Goal: Transaction & Acquisition: Obtain resource

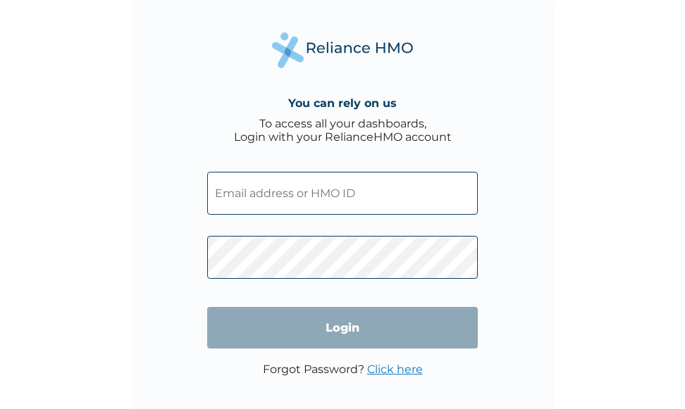
type input "AFF/10021/A"
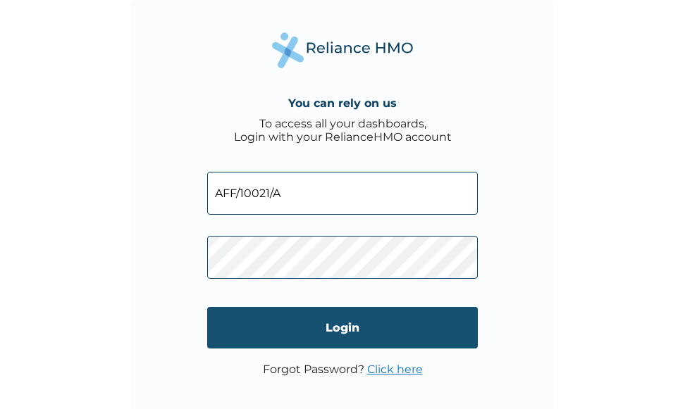
click at [352, 331] on input "Login" at bounding box center [342, 328] width 271 height 42
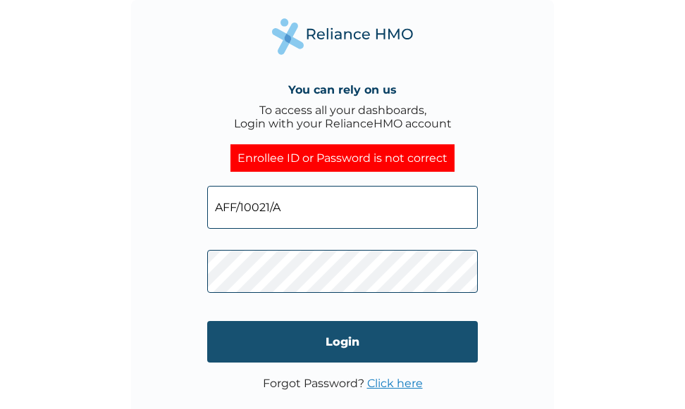
click at [458, 330] on input "Login" at bounding box center [342, 342] width 271 height 42
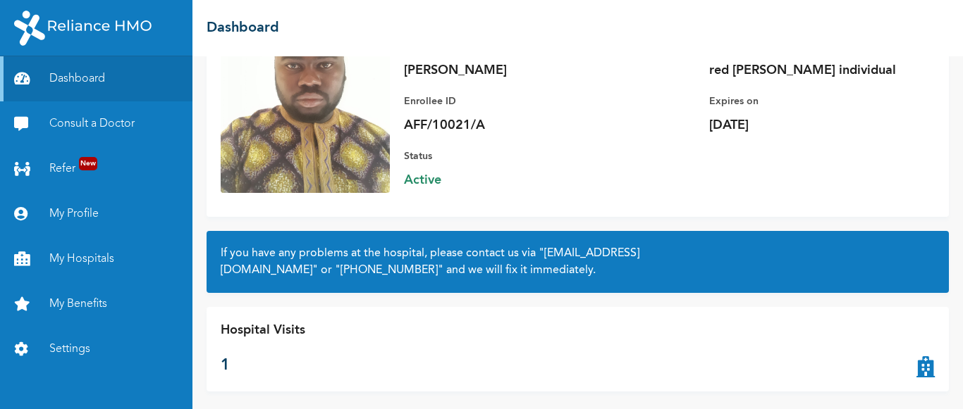
scroll to position [146, 0]
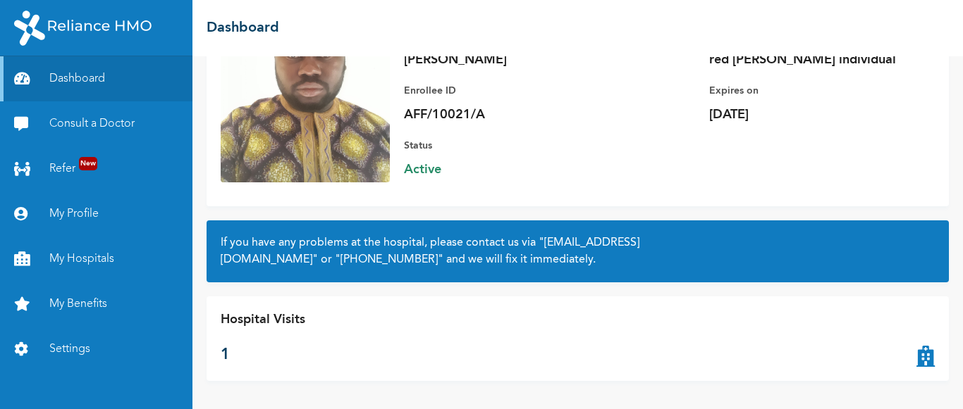
click at [295, 347] on p "1" at bounding box center [263, 355] width 85 height 23
click at [695, 352] on icon at bounding box center [925, 339] width 18 height 56
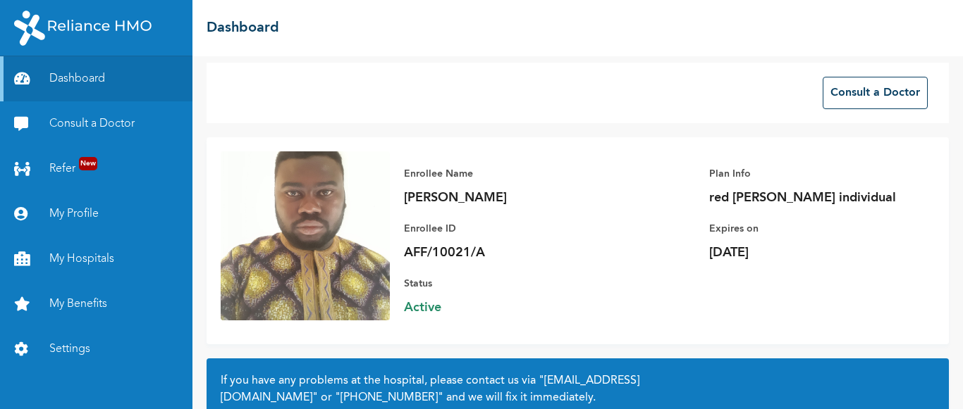
scroll to position [0, 0]
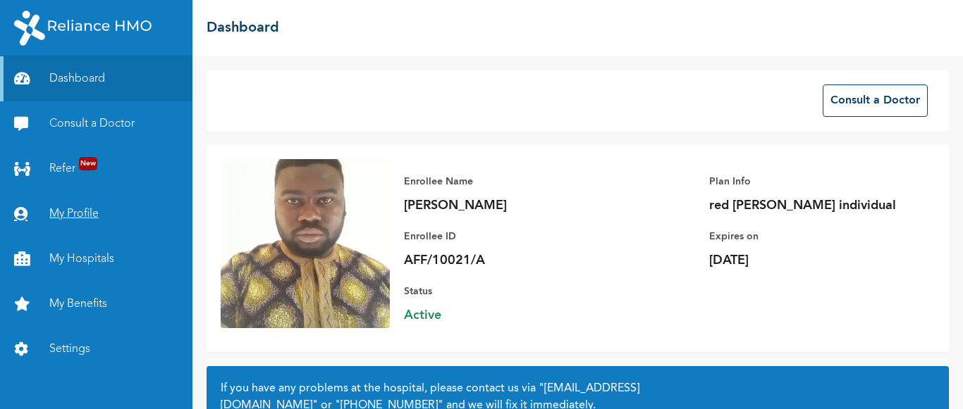
click at [76, 215] on link "My Profile" at bounding box center [96, 214] width 192 height 45
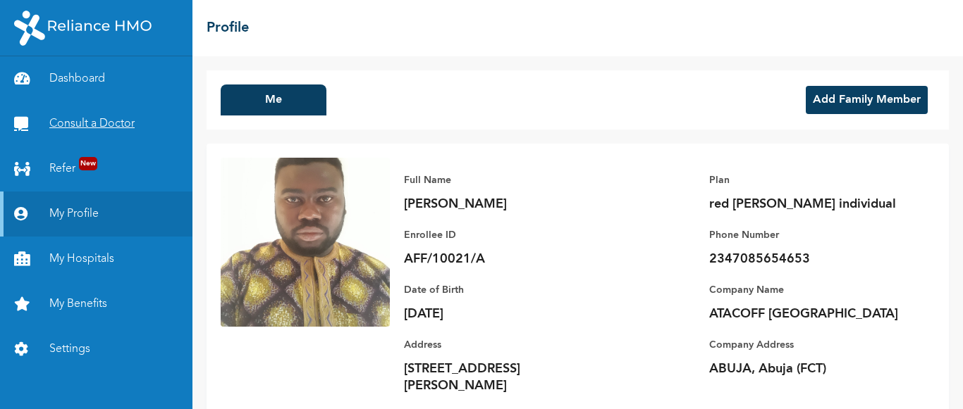
click at [113, 123] on link "Consult a Doctor" at bounding box center [96, 123] width 192 height 45
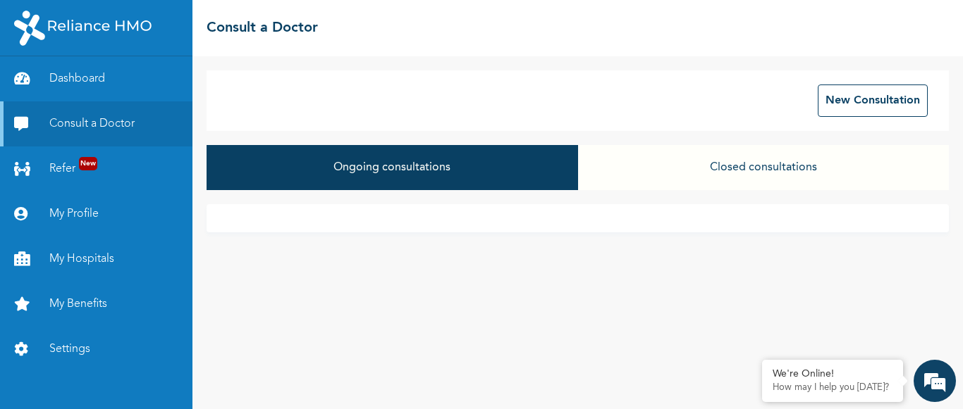
click at [695, 152] on button "Closed consultations" at bounding box center [763, 167] width 371 height 45
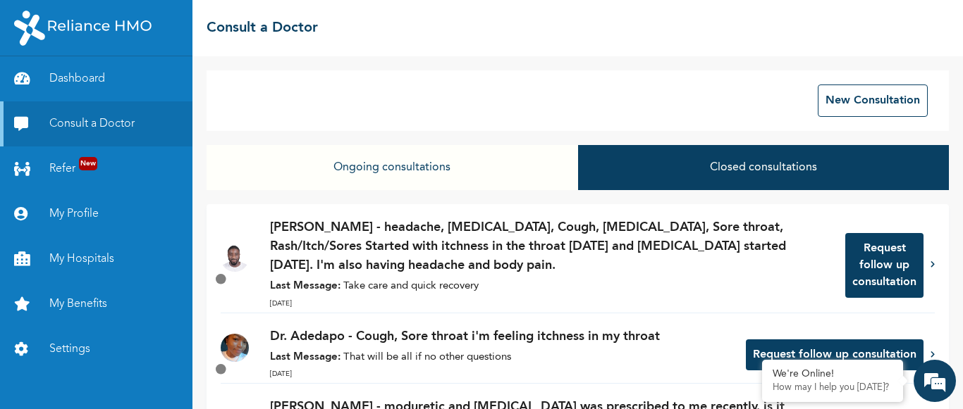
click at [683, 269] on p "[PERSON_NAME] - headache, [MEDICAL_DATA], Cough, [MEDICAL_DATA], Sore throat, R…" at bounding box center [550, 246] width 561 height 57
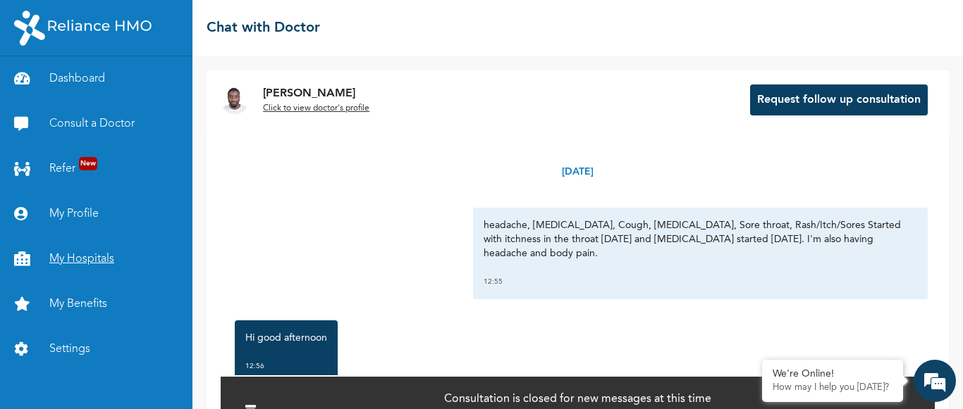
click at [113, 263] on link "My Hospitals" at bounding box center [96, 259] width 192 height 45
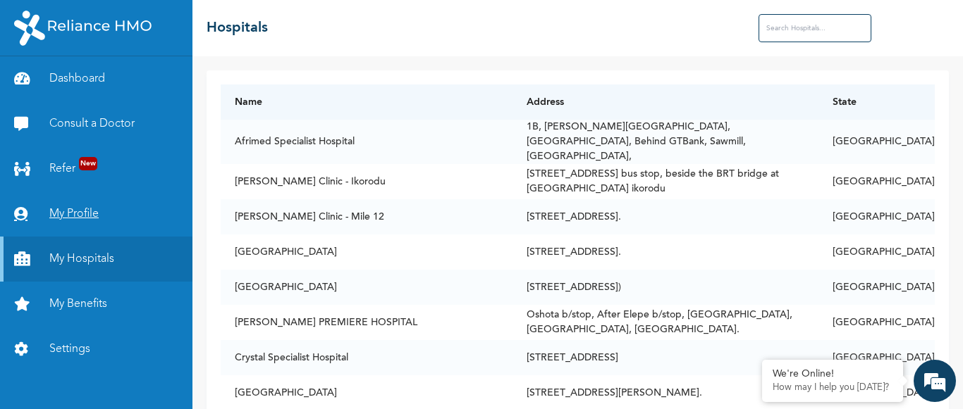
click at [82, 211] on link "My Profile" at bounding box center [96, 214] width 192 height 45
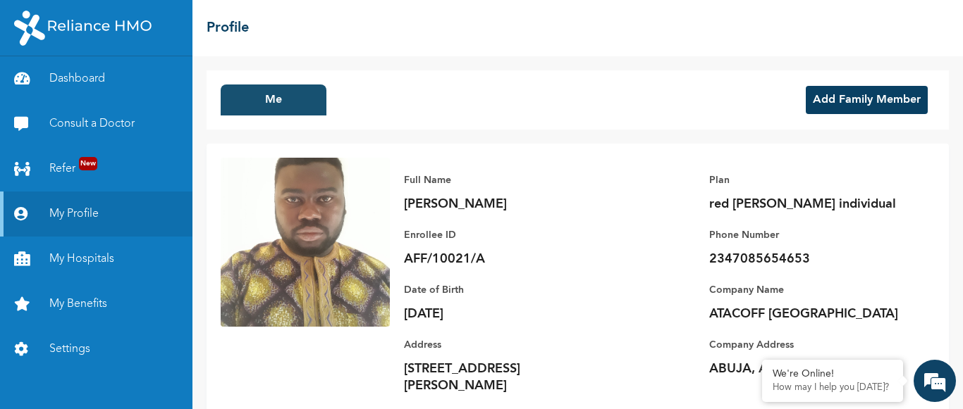
scroll to position [1, 0]
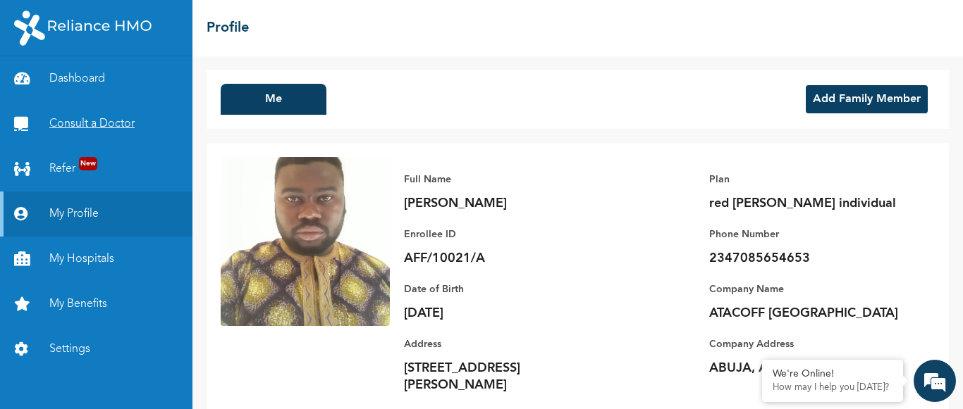
click at [97, 123] on link "Consult a Doctor" at bounding box center [96, 123] width 192 height 45
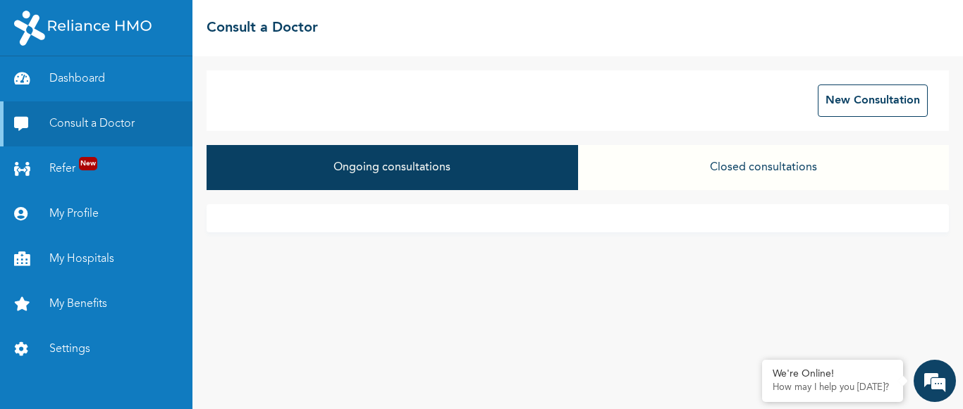
click at [695, 174] on button "Closed consultations" at bounding box center [763, 167] width 371 height 45
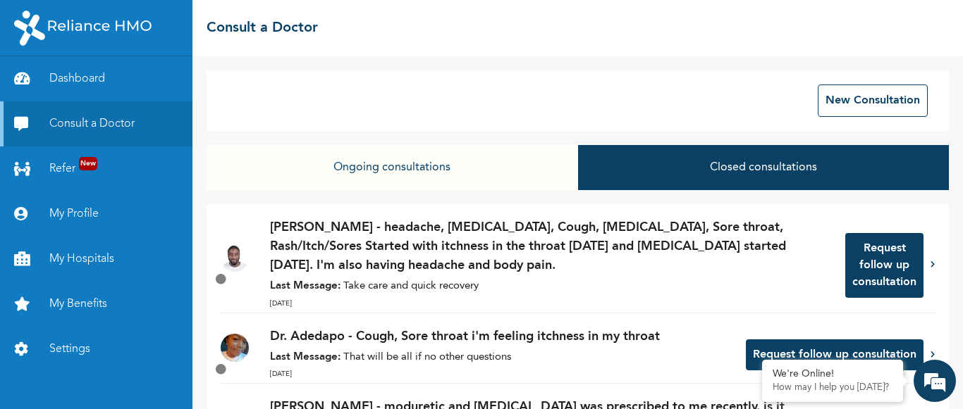
click at [695, 268] on button "Request follow up consultation" at bounding box center [884, 265] width 78 height 65
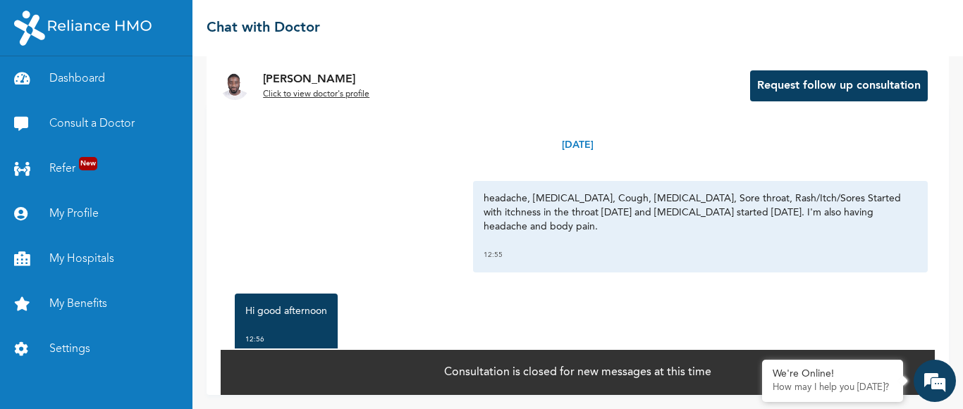
scroll to position [73, 0]
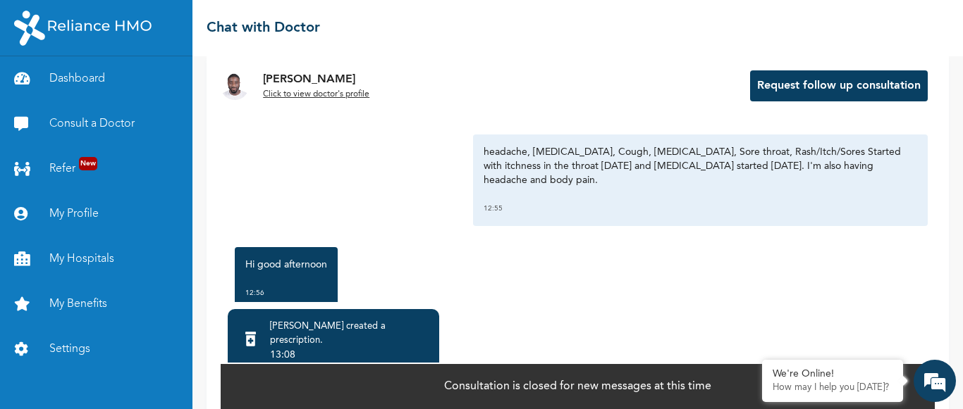
click at [695, 80] on button "Request follow up consultation" at bounding box center [839, 85] width 178 height 31
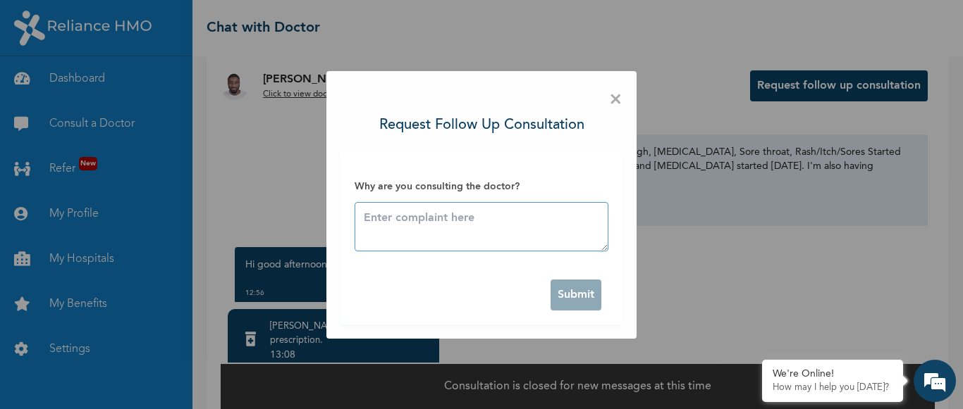
click at [513, 213] on textarea at bounding box center [482, 226] width 254 height 49
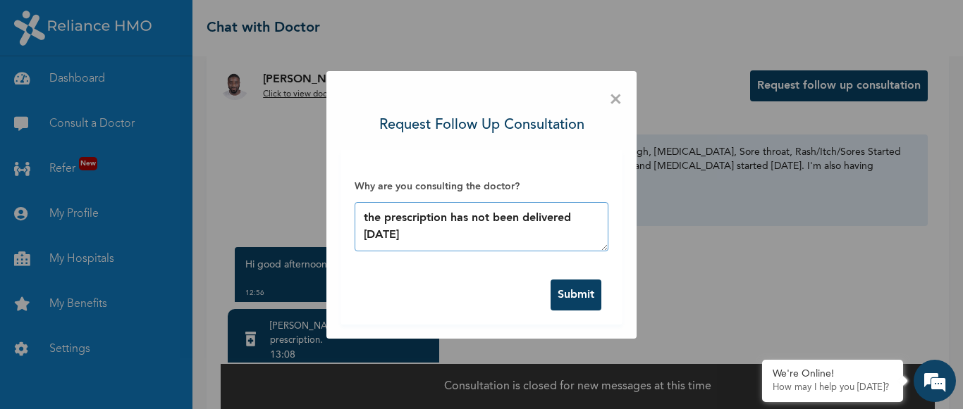
type textarea "the prescription has not been delivered [DATE]"
click at [584, 296] on button "Submit" at bounding box center [575, 295] width 51 height 31
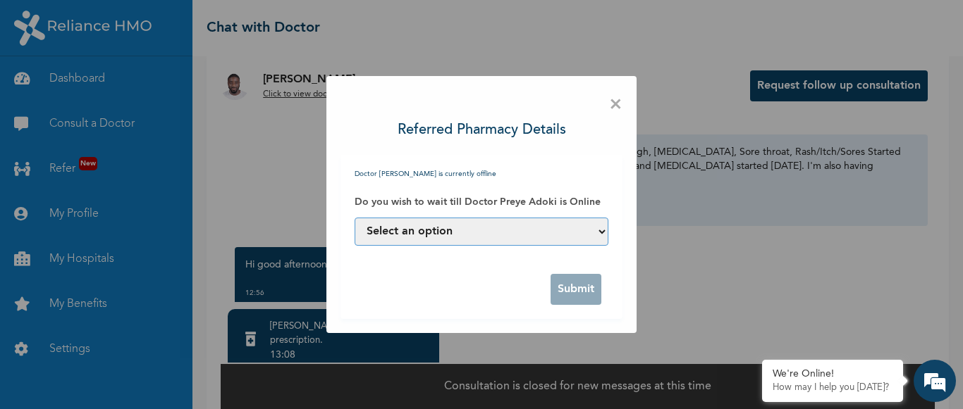
click at [602, 231] on select "Select an option Yes, I can wait till he is online No, assign another Doctor to…" at bounding box center [482, 232] width 254 height 28
select select "no"
click at [355, 218] on select "Select an option Yes, I can wait till he is online No, assign another Doctor to…" at bounding box center [482, 232] width 254 height 28
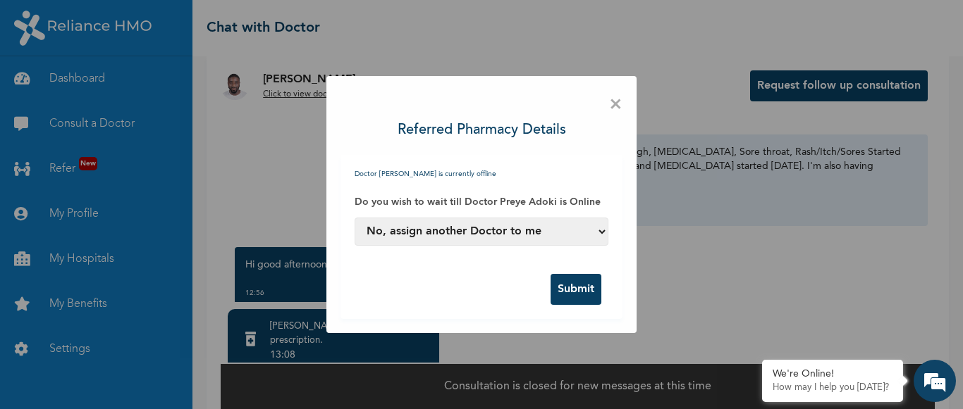
click at [565, 286] on button "Submit" at bounding box center [575, 289] width 51 height 31
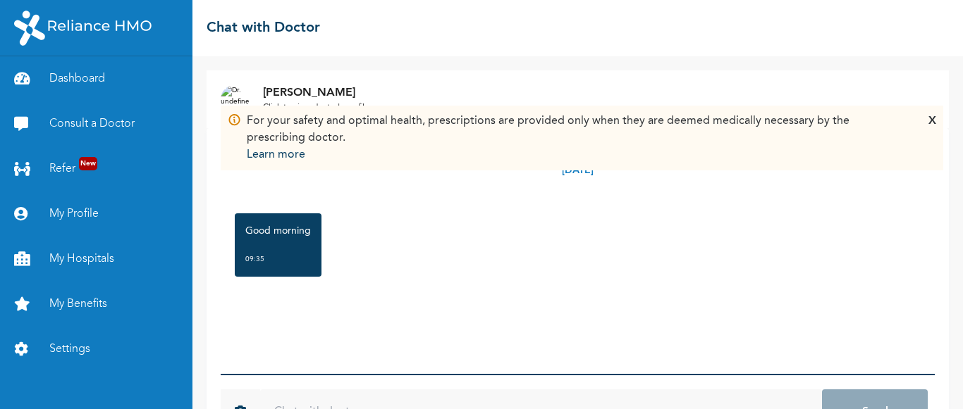
scroll to position [54, 0]
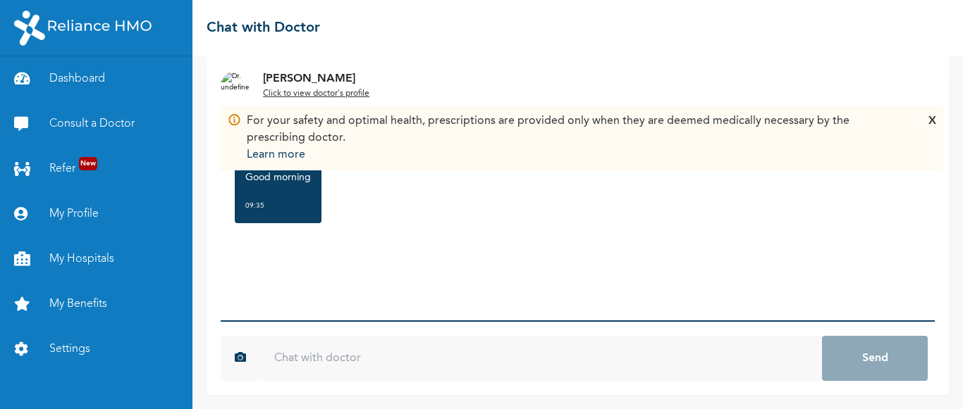
click at [935, 121] on div "X" at bounding box center [932, 138] width 8 height 51
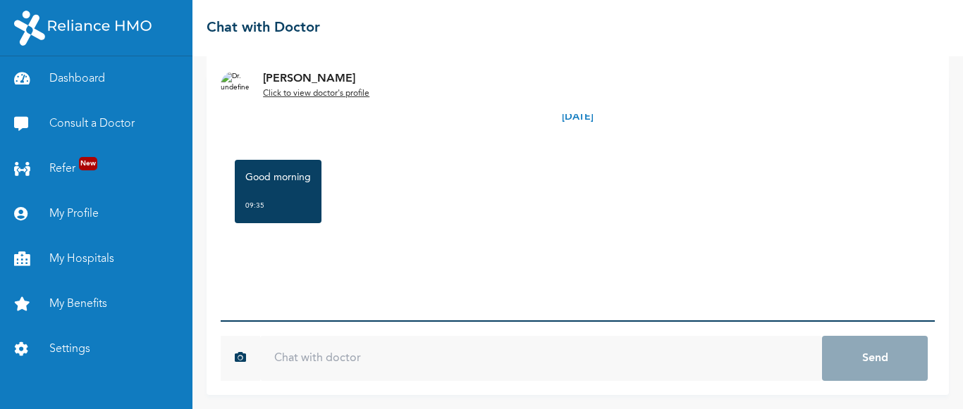
click at [450, 342] on input "text" at bounding box center [541, 358] width 562 height 45
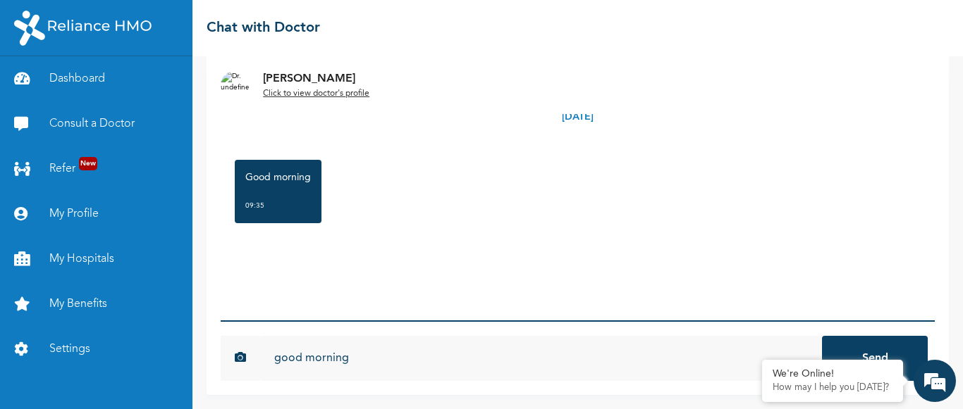
type input "good morning"
click at [822, 336] on button "Send" at bounding box center [875, 358] width 106 height 45
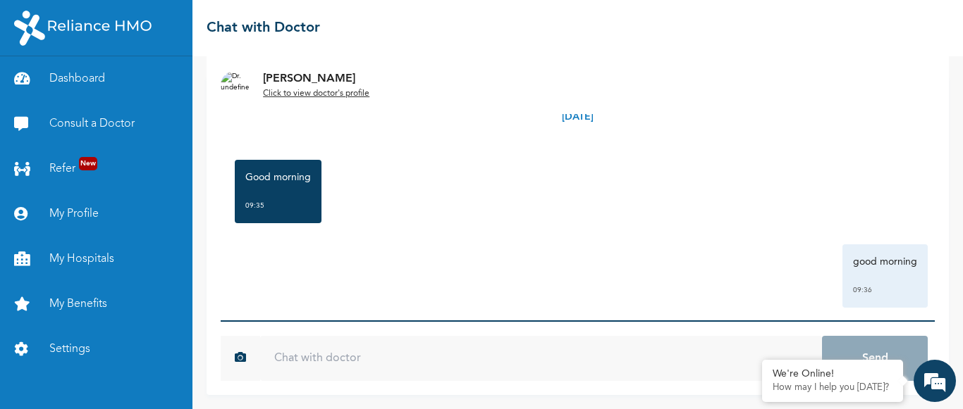
scroll to position [19, 0]
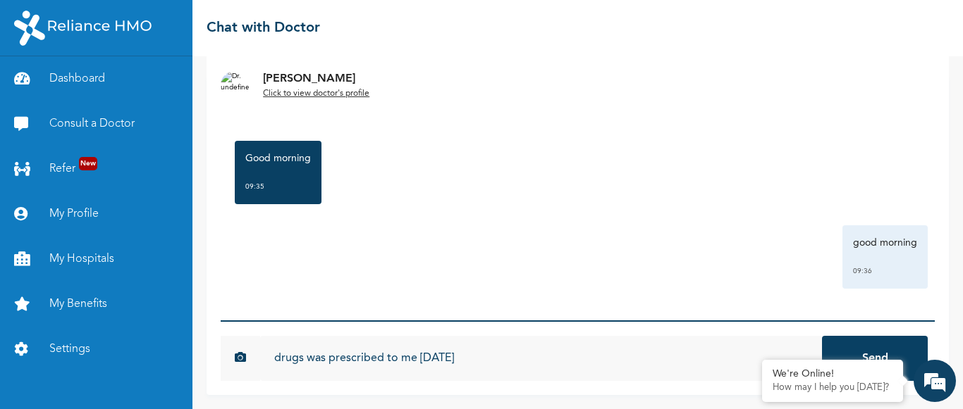
click at [325, 359] on input "drugs was prescribed to me on saturday" at bounding box center [541, 358] width 562 height 45
click at [501, 362] on input "drugs were prescribed to me on saturday" at bounding box center [541, 358] width 562 height 45
click at [519, 358] on input "drugs were prescribed to me on Saturday but have,nt bee" at bounding box center [541, 358] width 562 height 45
click at [586, 369] on input "drugs were prescribed to me on Saturday but haven't bee" at bounding box center [541, 358] width 562 height 45
click at [421, 357] on input "drugs were prescribed to me on Saturday but haven't been delivered till now" at bounding box center [541, 358] width 562 height 45
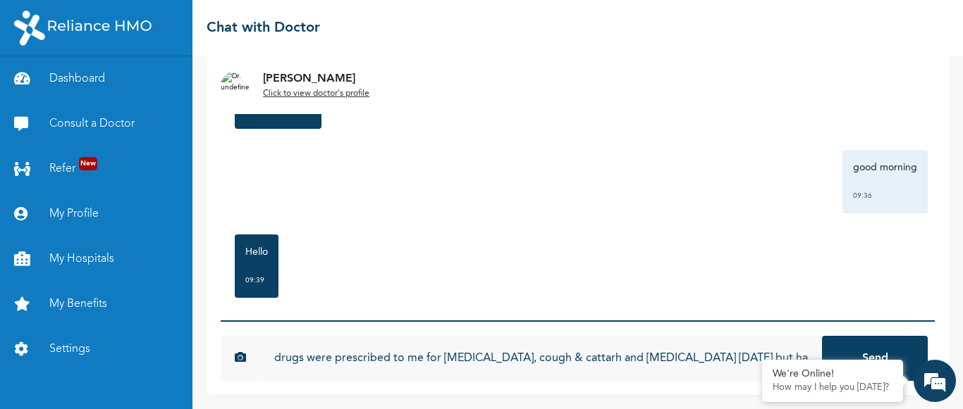
scroll to position [202, 0]
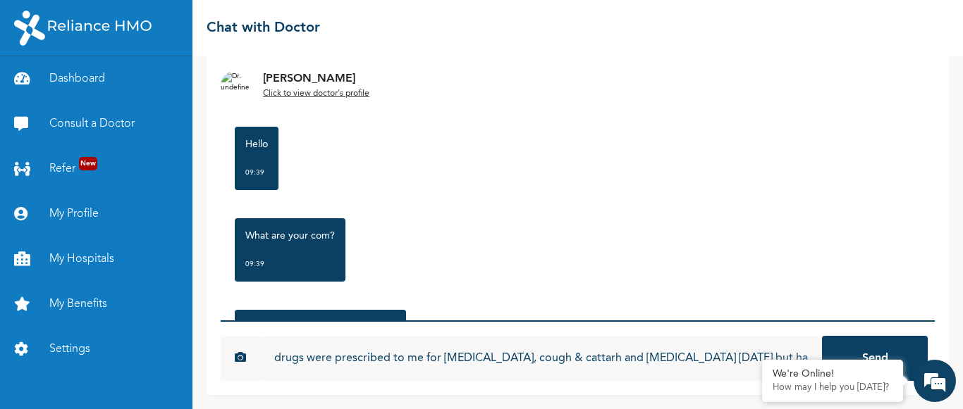
type input "drugs were prescribed to me for runny nose, cough & cattarh and malaria on Satu…"
click at [858, 349] on button "Send" at bounding box center [875, 358] width 106 height 45
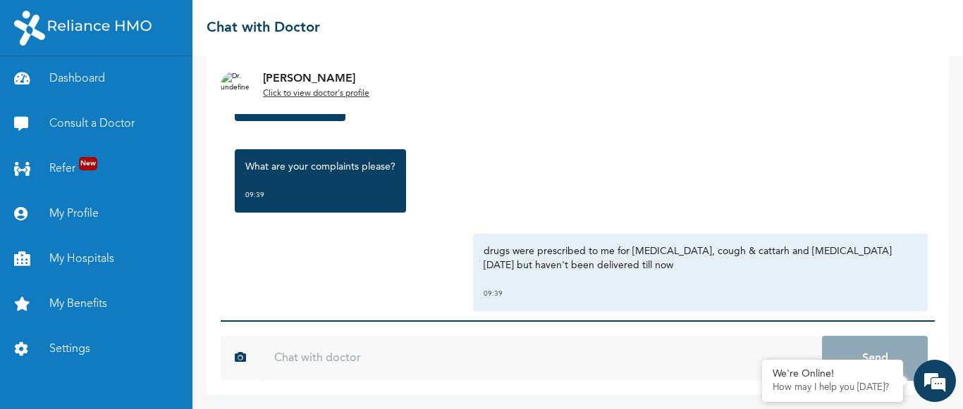
scroll to position [386, 0]
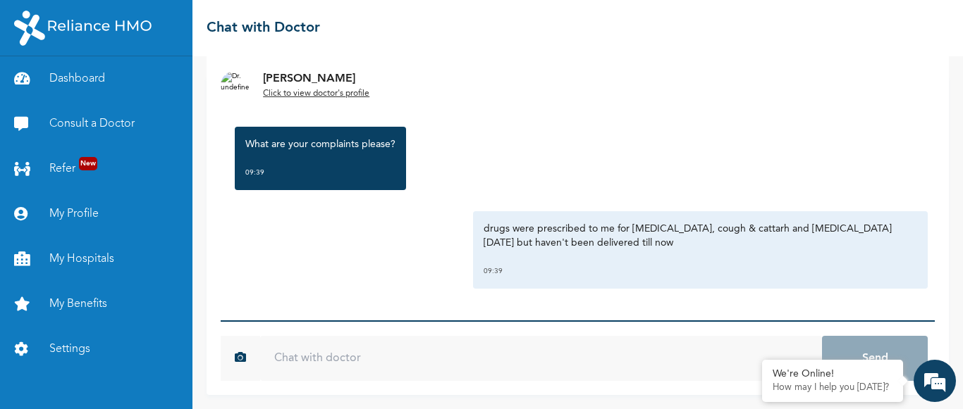
click at [316, 87] on p "Click to view doctor's profile" at bounding box center [316, 93] width 106 height 13
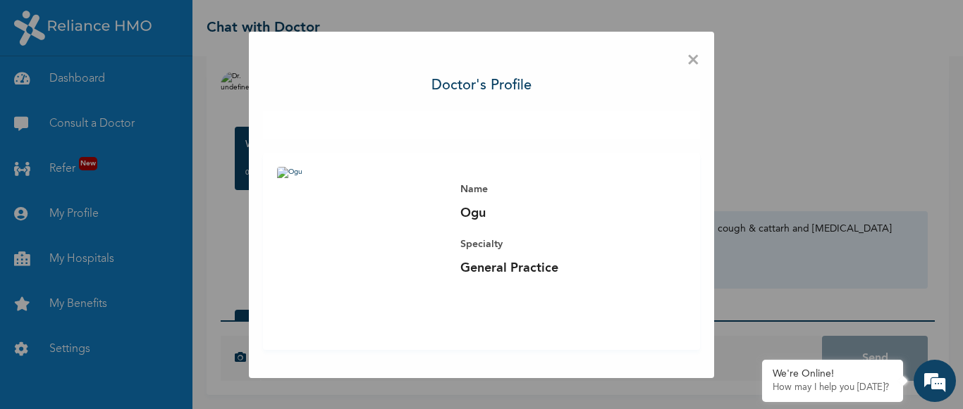
click at [694, 54] on span "×" at bounding box center [692, 61] width 13 height 30
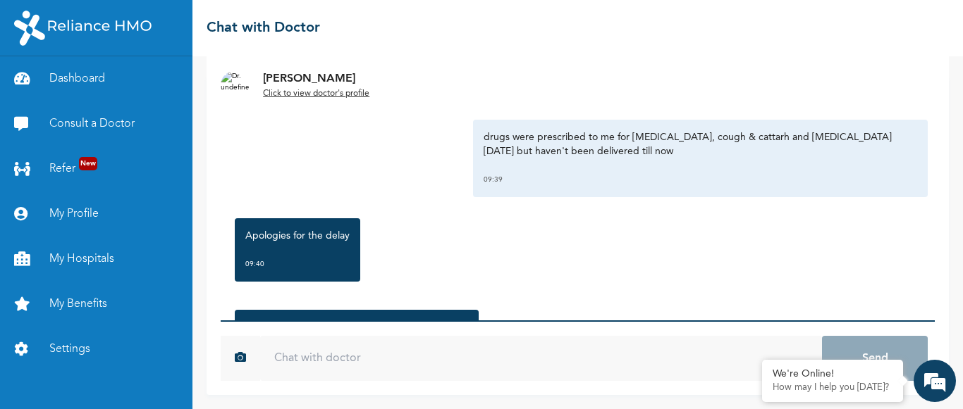
scroll to position [569, 0]
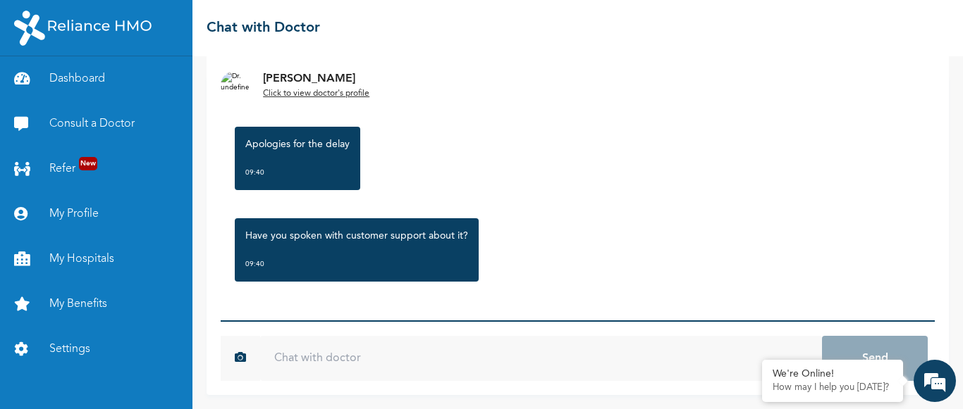
click at [445, 357] on input "text" at bounding box center [541, 358] width 562 height 45
type input "no"
click at [877, 350] on button "Send" at bounding box center [875, 358] width 106 height 45
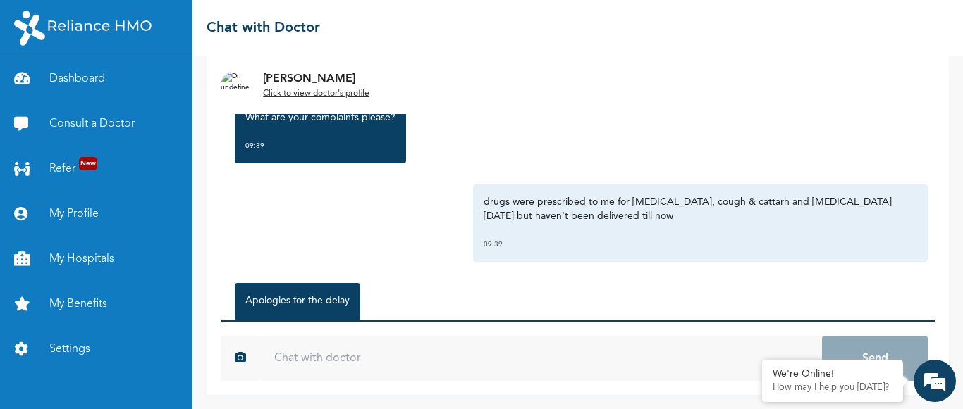
scroll to position [412, 0]
click at [484, 207] on p "drugs were prescribed to me for runny nose, cough & cattarh and malaria on Satu…" at bounding box center [699, 210] width 433 height 28
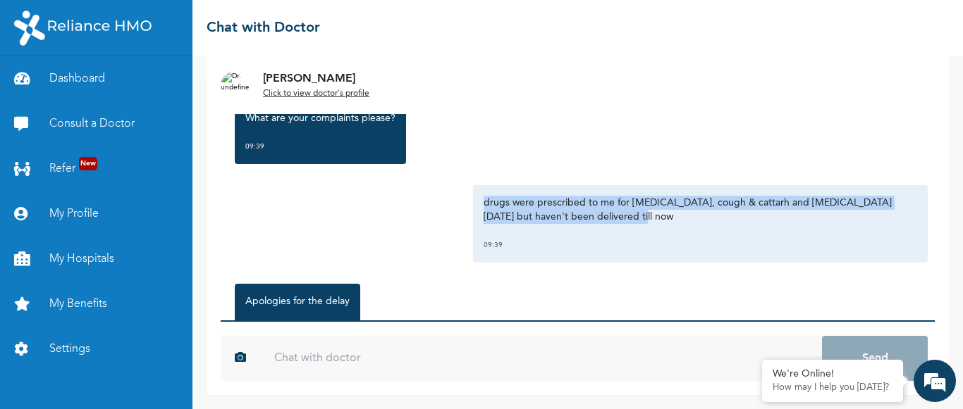
drag, startPoint x: 476, startPoint y: 201, endPoint x: 613, endPoint y: 214, distance: 137.3
click at [613, 214] on p "drugs were prescribed to me for runny nose, cough & cattarh and malaria on Satu…" at bounding box center [699, 210] width 433 height 28
copy p "drugs were prescribed to me for runny nose, cough & cattarh and malaria on Satu…"
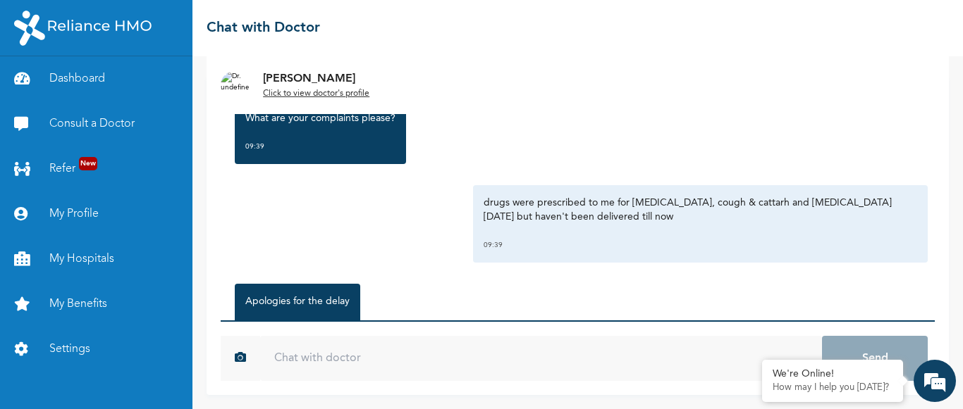
click at [628, 235] on div "drugs were prescribed to me for runny nose, cough & cattarh and malaria on Satu…" at bounding box center [700, 224] width 455 height 78
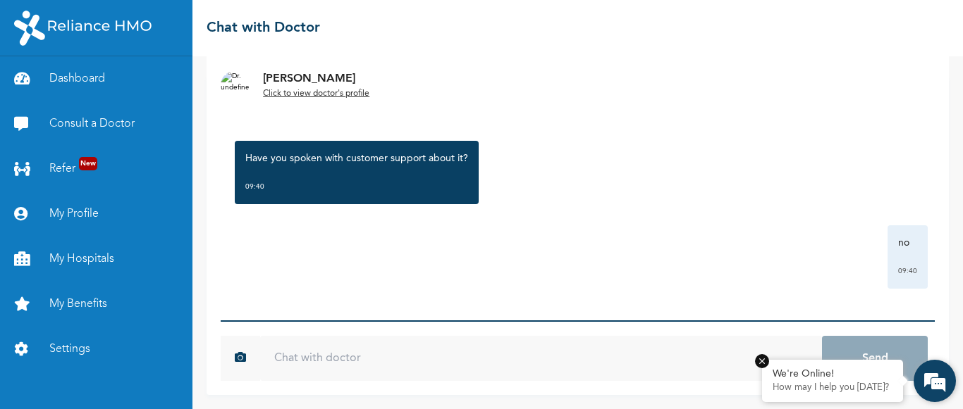
click at [863, 391] on p "How may I help you [DATE]?" at bounding box center [832, 388] width 120 height 11
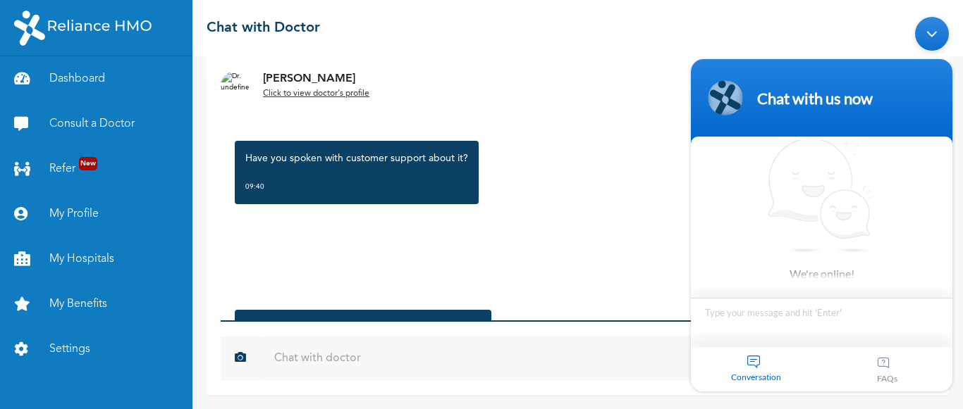
scroll to position [738, 0]
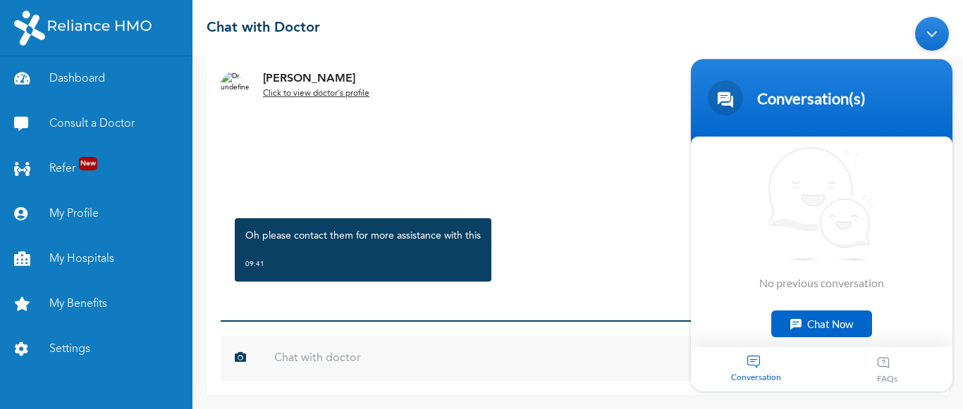
click at [803, 331] on div "Chat Now" at bounding box center [821, 324] width 101 height 27
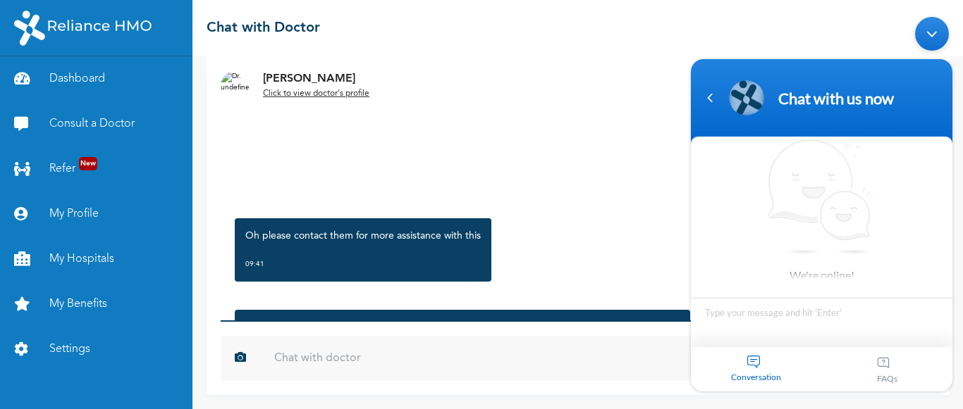
scroll to position [844, 0]
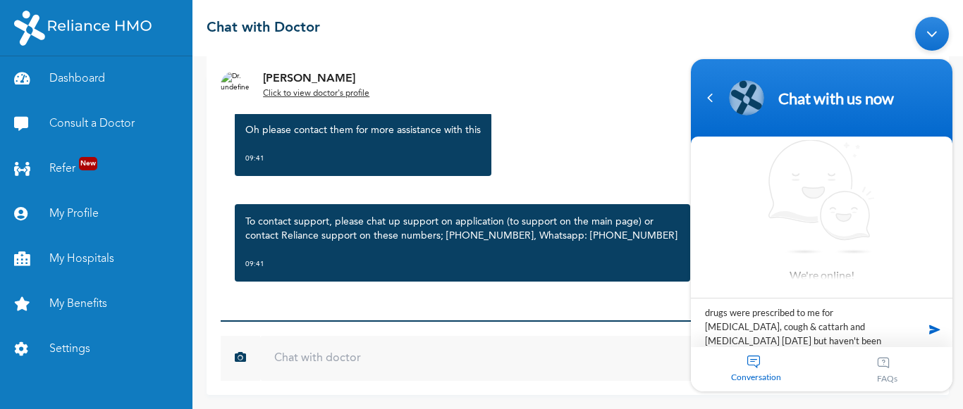
click at [757, 329] on textarea "drugs were prescribed to me for runny nose, cough & cattarh and malaria on Satu…" at bounding box center [821, 322] width 261 height 49
type textarea "drugs were prescribed to me for runny nose, cough & catarrh and malaria on Satu…"
click at [935, 335] on span at bounding box center [934, 329] width 21 height 21
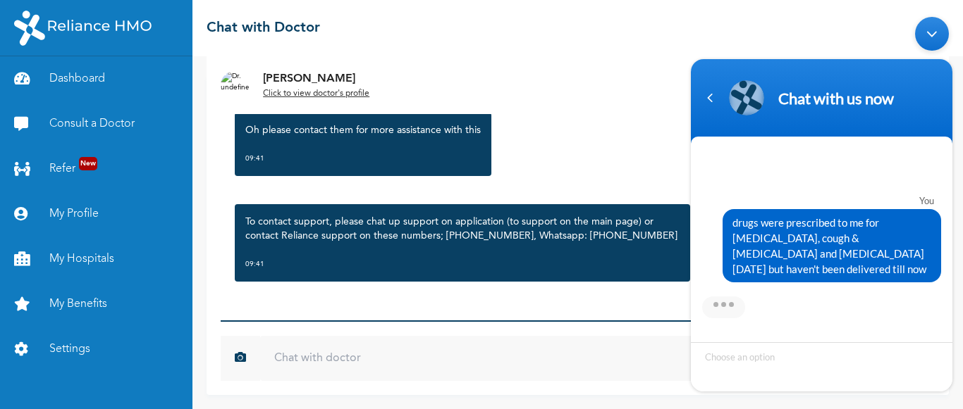
click at [445, 359] on input "text" at bounding box center [541, 358] width 562 height 45
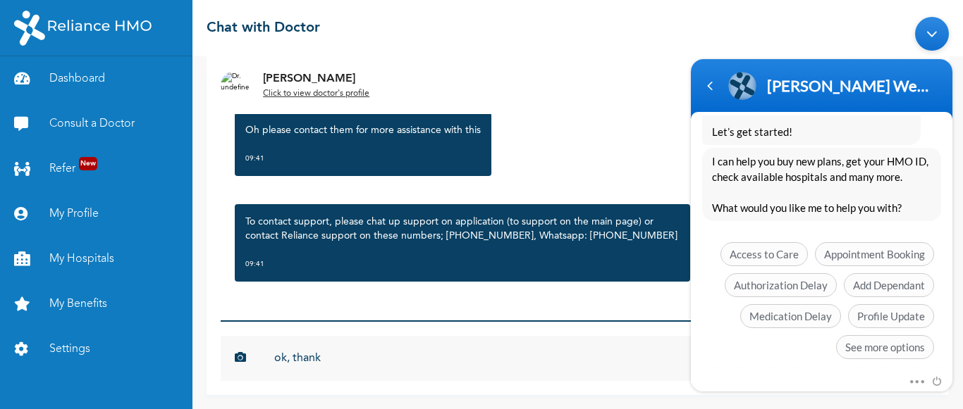
scroll to position [411, 0]
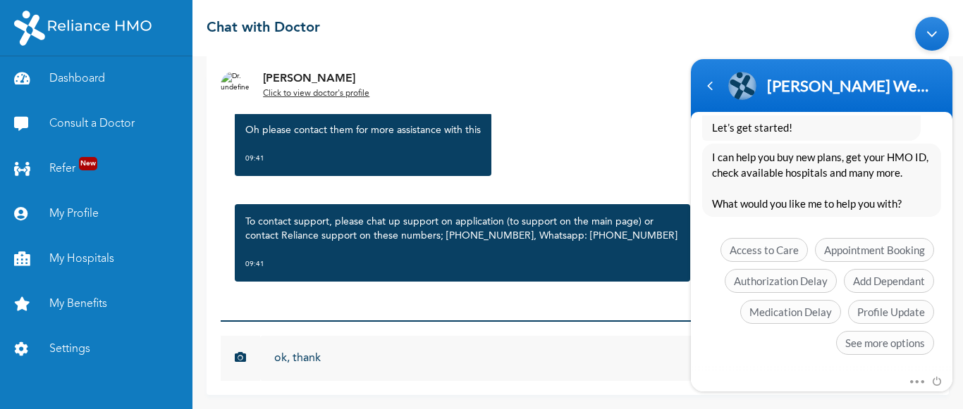
click at [595, 355] on input "ok, thank" at bounding box center [541, 358] width 562 height 45
type input "ok, thank you"
click at [822, 336] on button "Send" at bounding box center [875, 358] width 106 height 45
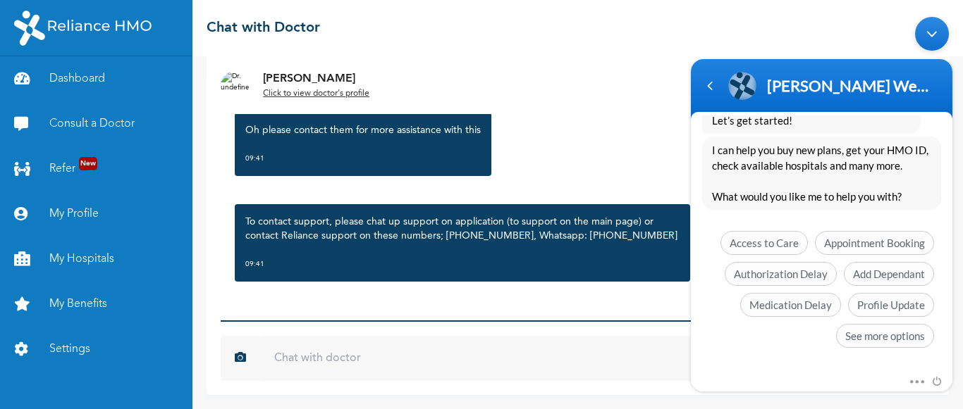
scroll to position [419, 0]
click at [803, 307] on span "Medication Delay" at bounding box center [790, 304] width 101 height 24
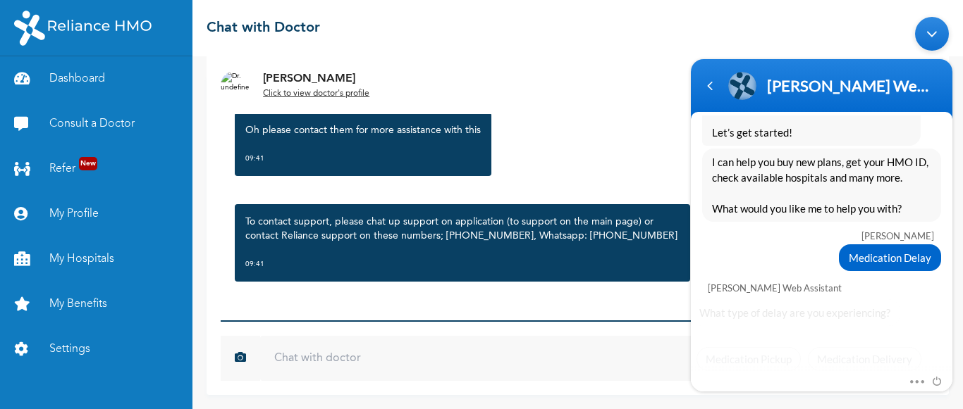
scroll to position [430, 0]
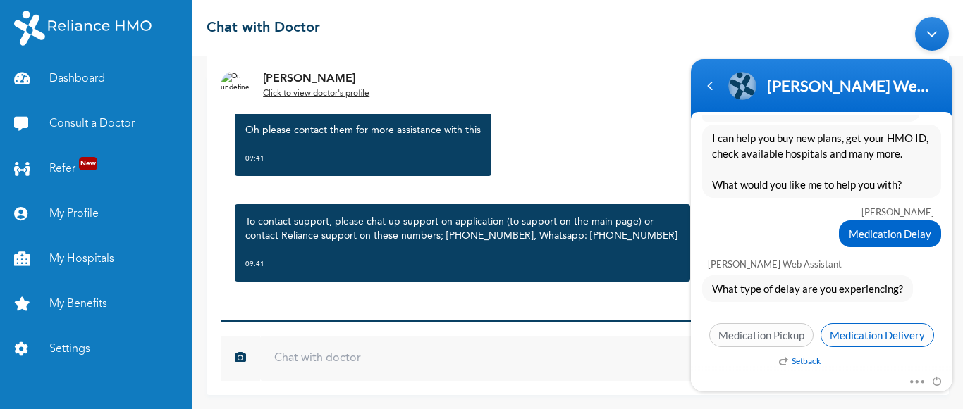
click at [853, 333] on span "Medication Delivery" at bounding box center [876, 336] width 113 height 24
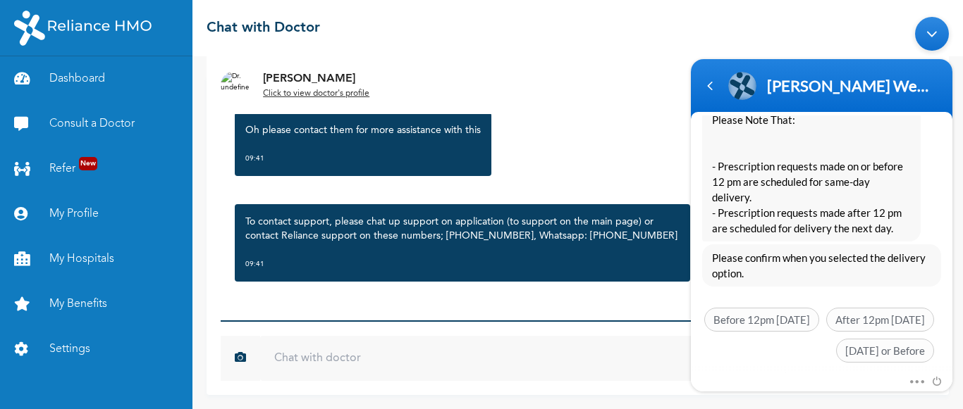
scroll to position [703, 0]
click at [850, 339] on span "Yesterday or Before" at bounding box center [885, 351] width 98 height 24
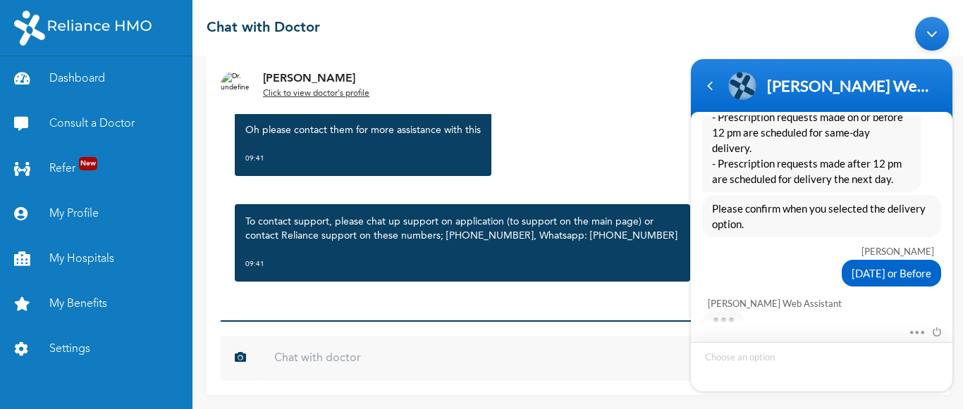
scroll to position [836, 0]
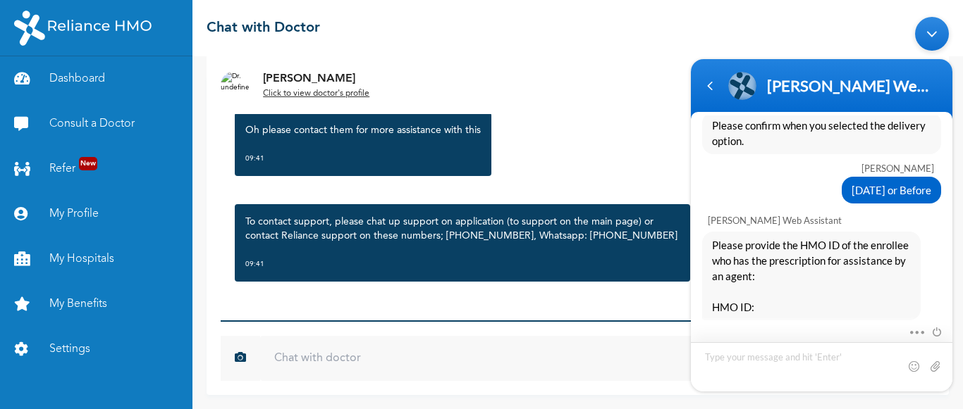
click at [842, 368] on textarea "Type your message and hit 'Enter'" at bounding box center [821, 367] width 261 height 49
type textarea "AFF/10021/A"
click at [939, 367] on span at bounding box center [935, 366] width 14 height 14
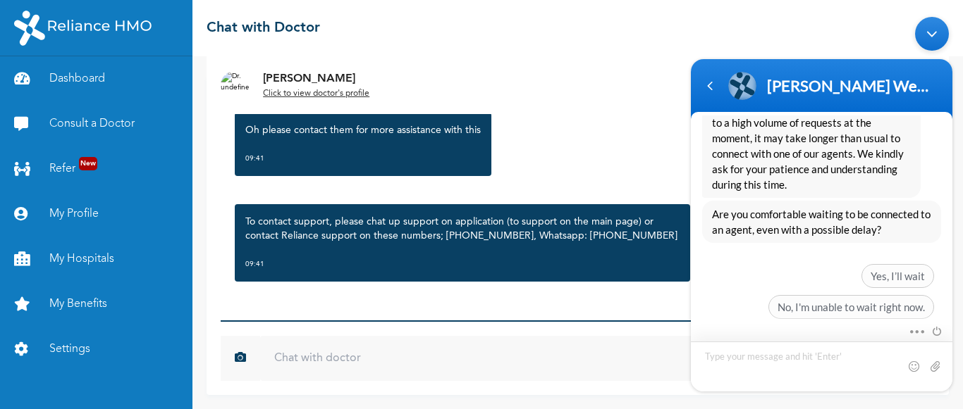
scroll to position [1147, 0]
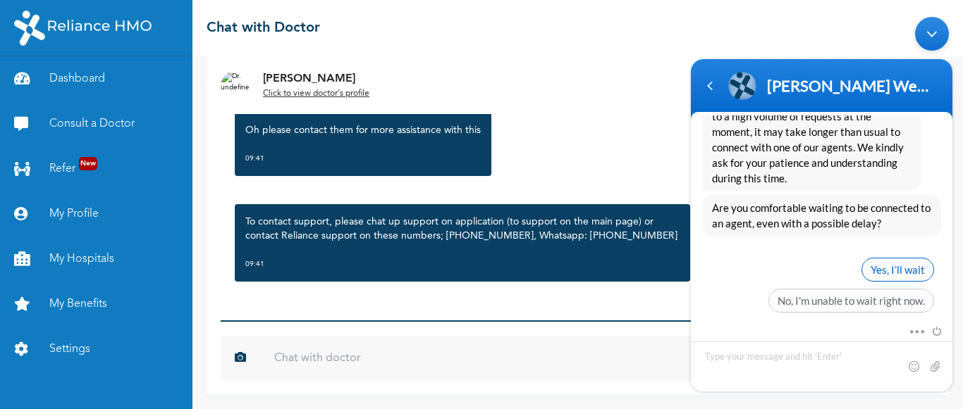
click at [889, 258] on span "Yes, I’ll wait" at bounding box center [897, 270] width 73 height 24
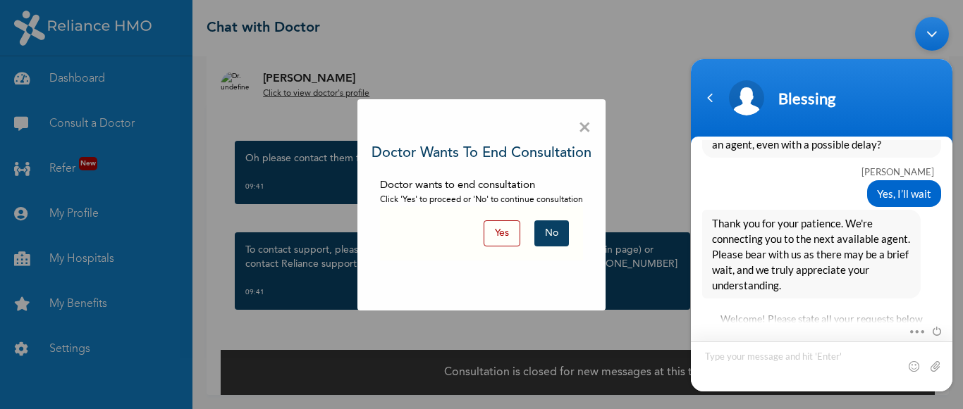
scroll to position [1338, 0]
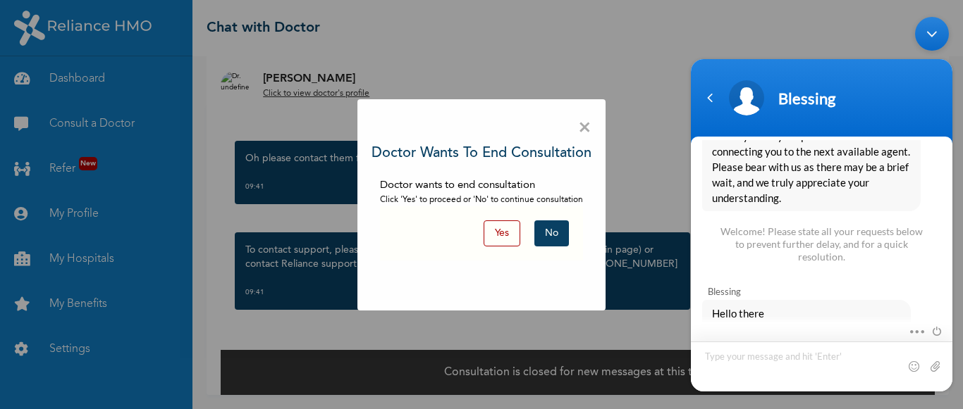
click at [759, 362] on textarea "Type your message and hit 'Enter'" at bounding box center [821, 367] width 261 height 50
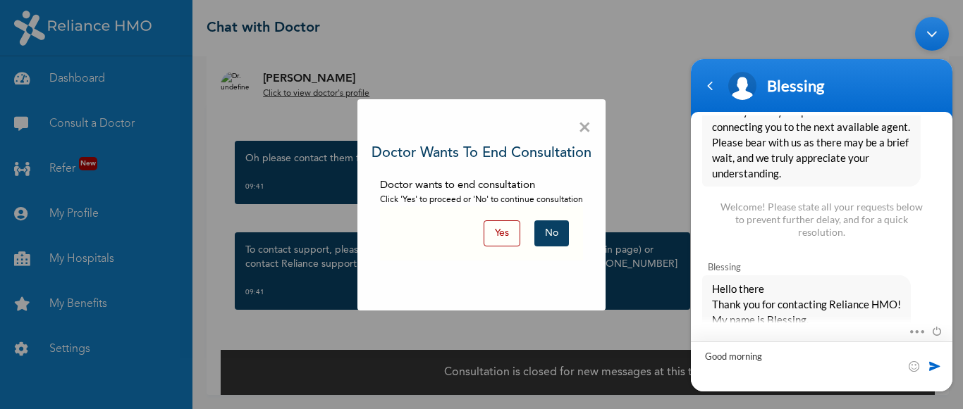
type textarea "Good morning"
click at [928, 367] on span at bounding box center [935, 366] width 14 height 14
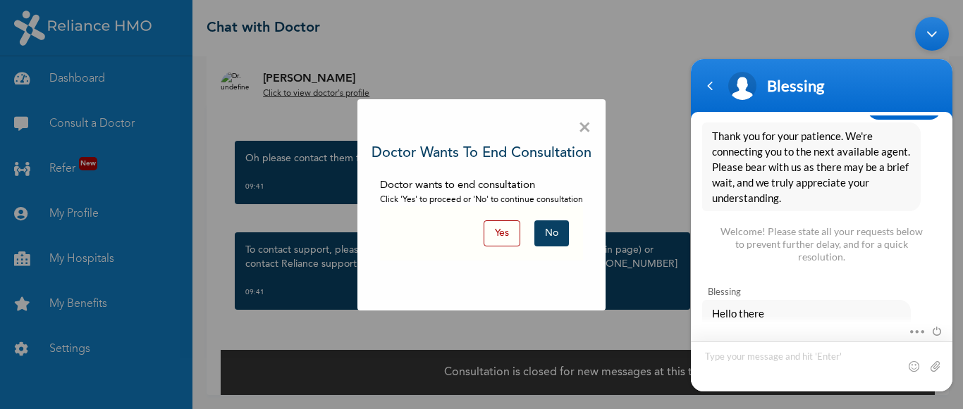
scroll to position [1387, 0]
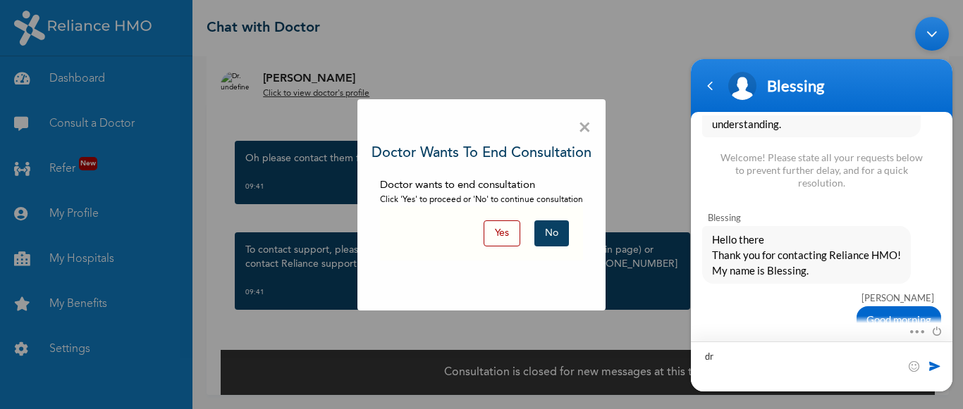
type textarea "d"
click at [935, 374] on textarea "medications were prescribed on saturday and i've not gotten the delivery" at bounding box center [821, 367] width 261 height 50
type textarea "medications were prescribed on saturday and i've not gotten the delivery"
click at [932, 365] on span at bounding box center [935, 366] width 14 height 14
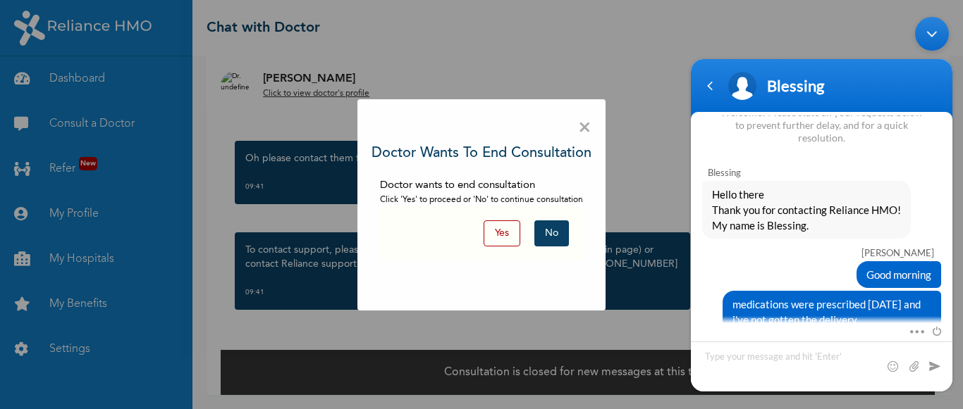
click at [617, 218] on div "× Doctor wants to end consultation Doctor wants to end consultation Click 'Yes'…" at bounding box center [481, 204] width 963 height 409
click at [505, 228] on button "Yes" at bounding box center [501, 234] width 37 height 26
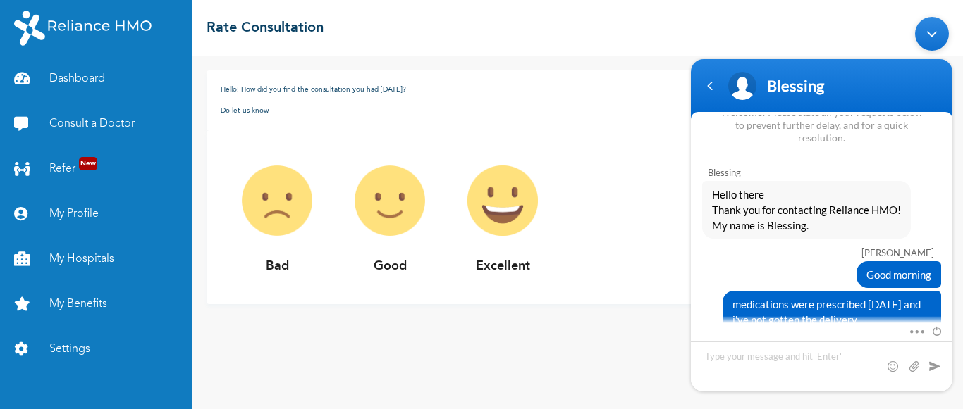
click at [494, 202] on img at bounding box center [502, 200] width 113 height 113
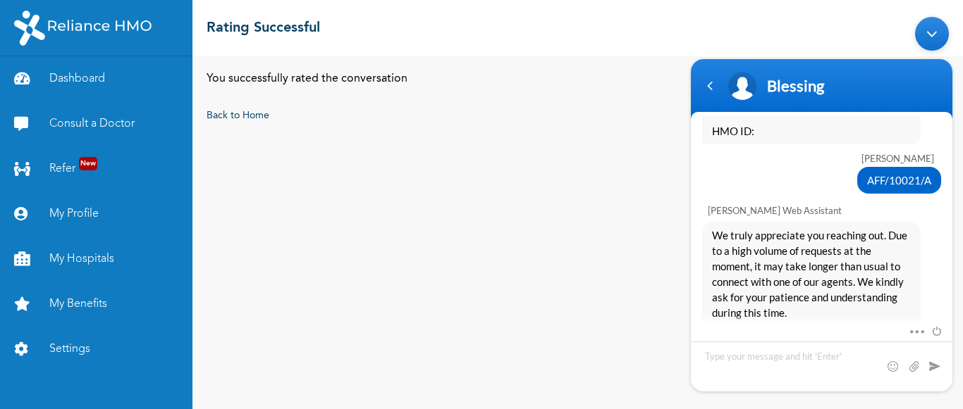
scroll to position [1011, 0]
drag, startPoint x: 896, startPoint y: 157, endPoint x: 923, endPoint y: 164, distance: 27.5
click at [923, 173] on span "AFF/10021/A" at bounding box center [899, 181] width 64 height 16
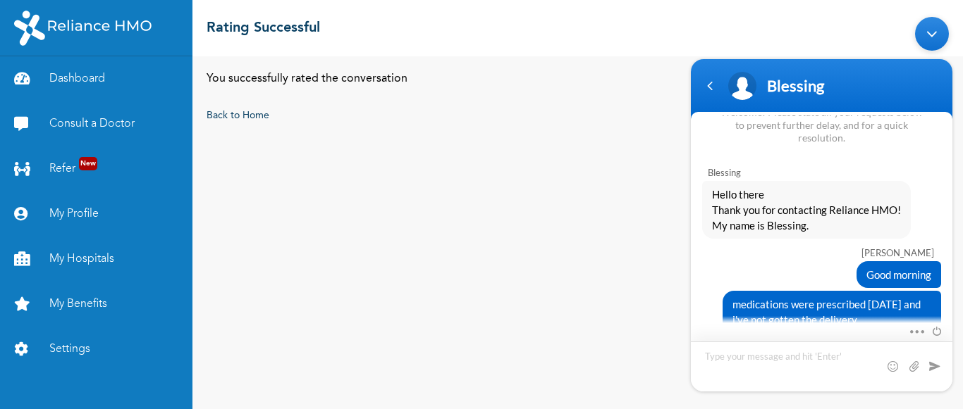
click at [834, 351] on textarea "Type your message and hit 'Enter'" at bounding box center [821, 367] width 261 height 50
type textarea "AFF/10021/A"
click at [932, 362] on span at bounding box center [935, 366] width 14 height 14
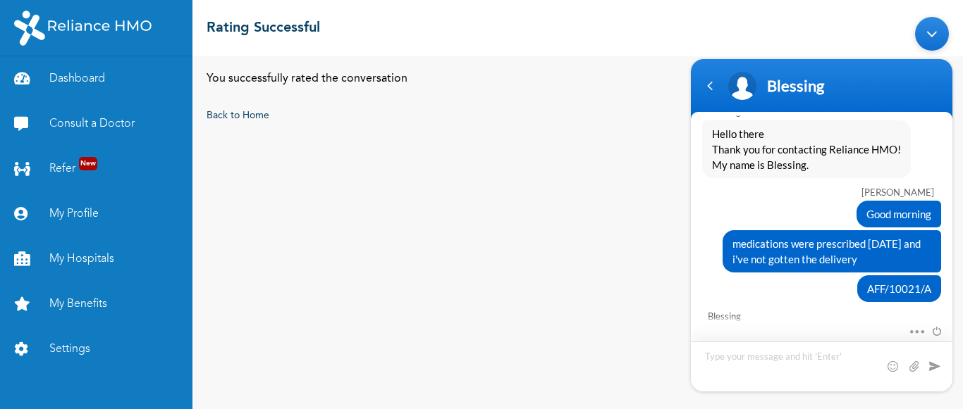
scroll to position [1541, 0]
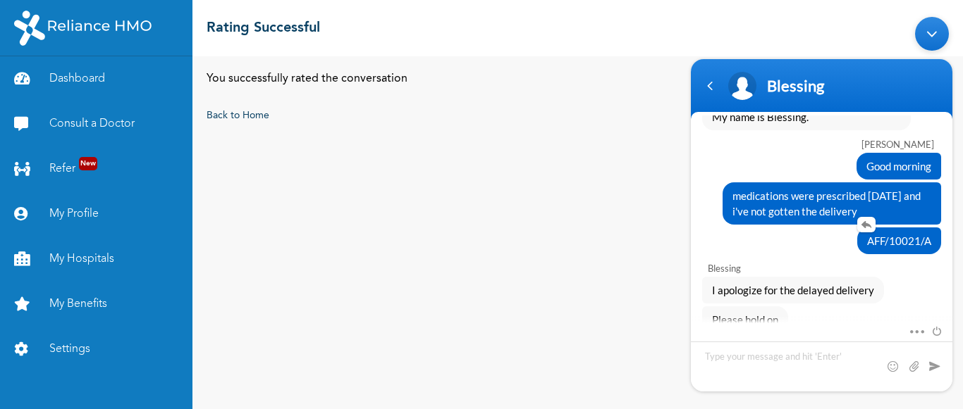
click at [925, 238] on div "AFF/10021/A" at bounding box center [899, 241] width 84 height 27
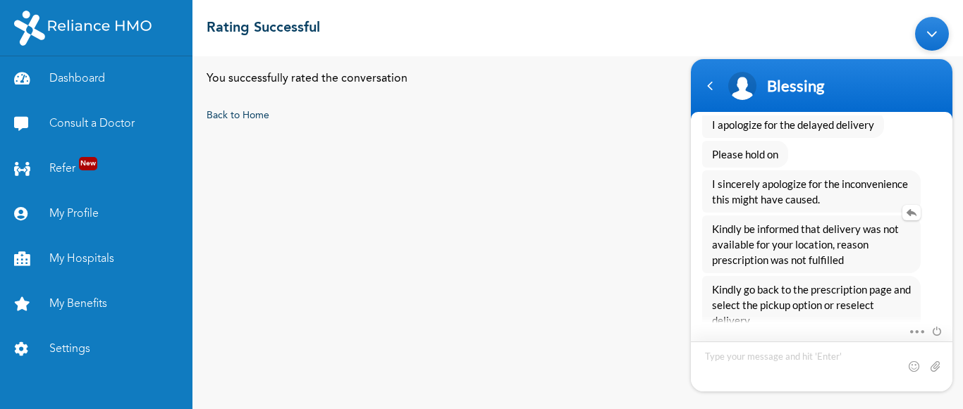
scroll to position [1707, 0]
drag, startPoint x: 823, startPoint y: 298, endPoint x: 816, endPoint y: 277, distance: 22.3
click at [816, 281] on span "Kindly go back to the prescription page and select the pickup option or reselec…" at bounding box center [811, 304] width 199 height 47
click at [788, 362] on textarea "Type your message and hit 'Enter'" at bounding box center [821, 367] width 261 height 50
type textarea "HOW DO I GO TO THE PRESCRIPTION PAGE"
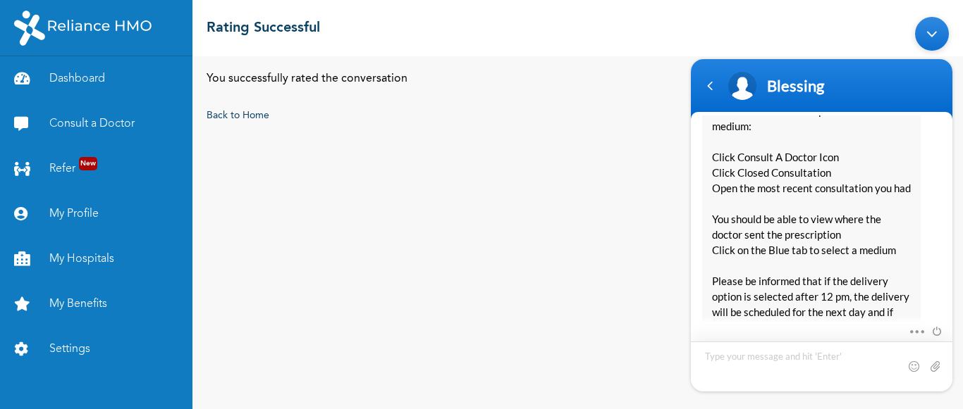
scroll to position [2054, 0]
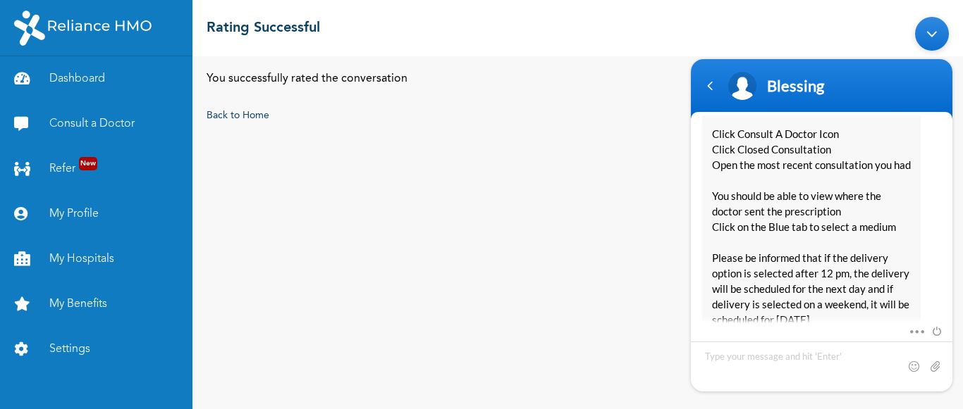
click at [810, 214] on span "Please follow these steps to select a medium: Click Consult A Doctor Icon Click…" at bounding box center [811, 204] width 199 height 248
click at [111, 128] on link "Consult a Doctor" at bounding box center [96, 123] width 192 height 45
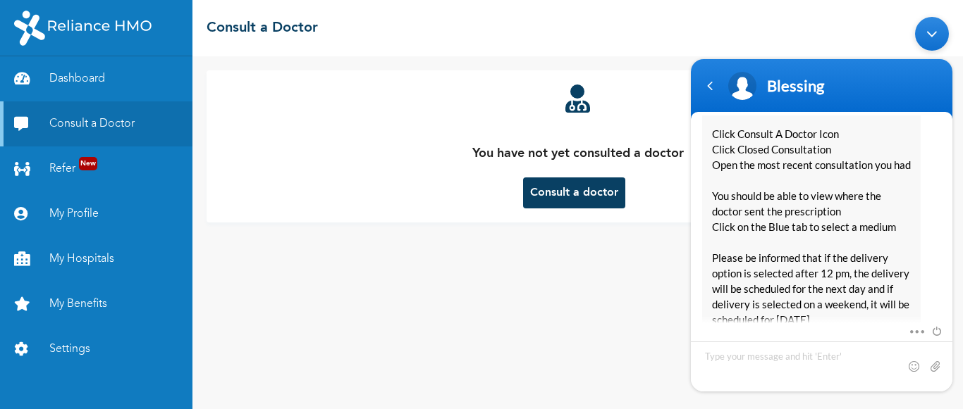
click at [548, 202] on button "Consult a doctor" at bounding box center [574, 193] width 102 height 31
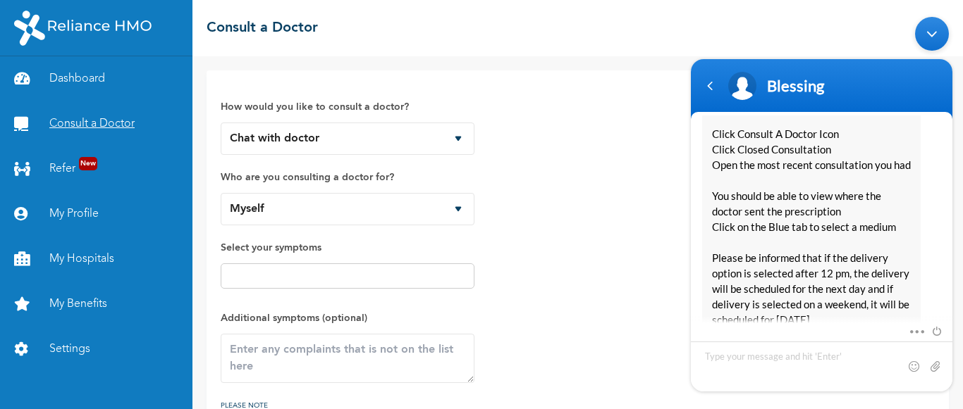
click at [66, 134] on link "Consult a Doctor" at bounding box center [96, 123] width 192 height 45
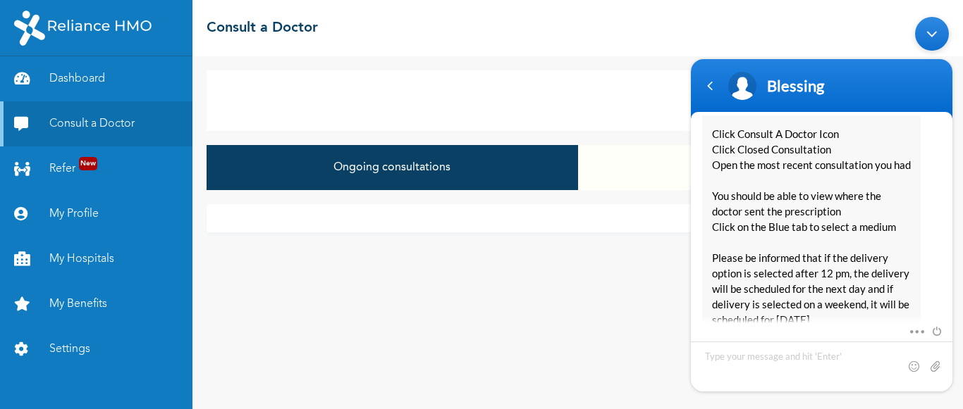
click at [437, 181] on button "Ongoing consultations" at bounding box center [392, 167] width 371 height 45
click at [622, 185] on button "Closed consultations" at bounding box center [763, 167] width 371 height 45
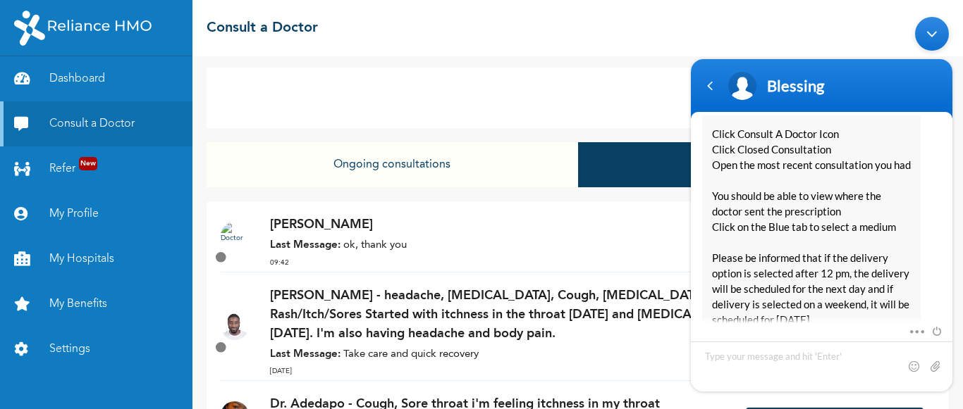
scroll to position [4, 0]
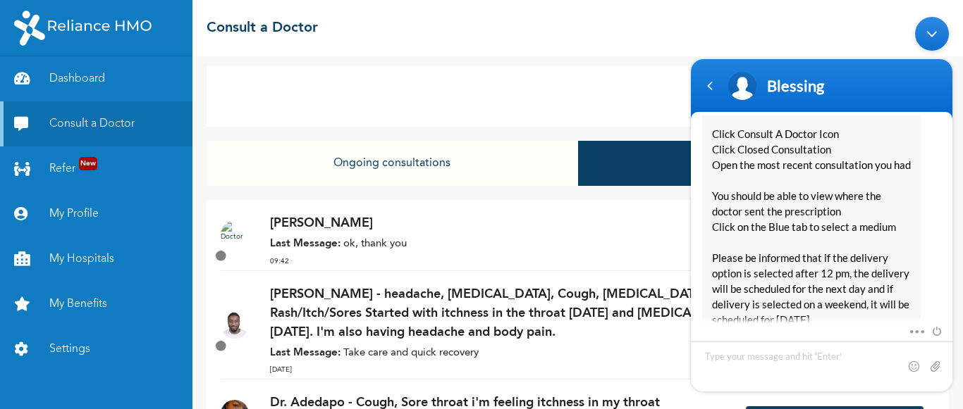
click at [222, 348] on icon at bounding box center [221, 346] width 15 height 15
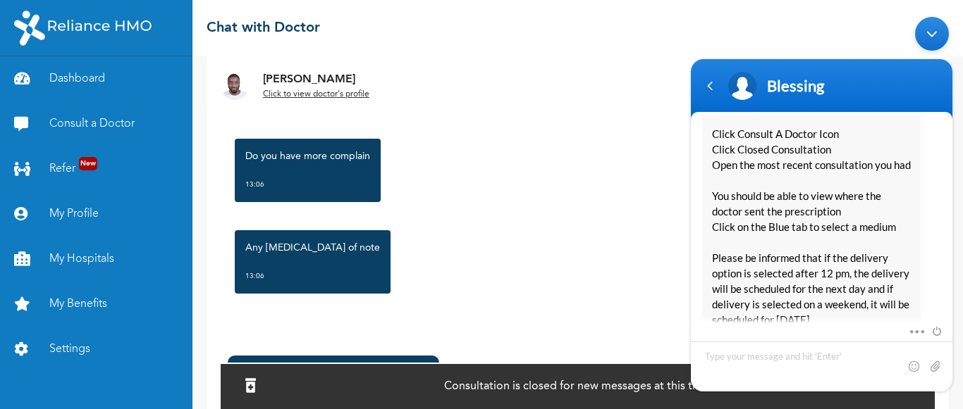
scroll to position [1692, 0]
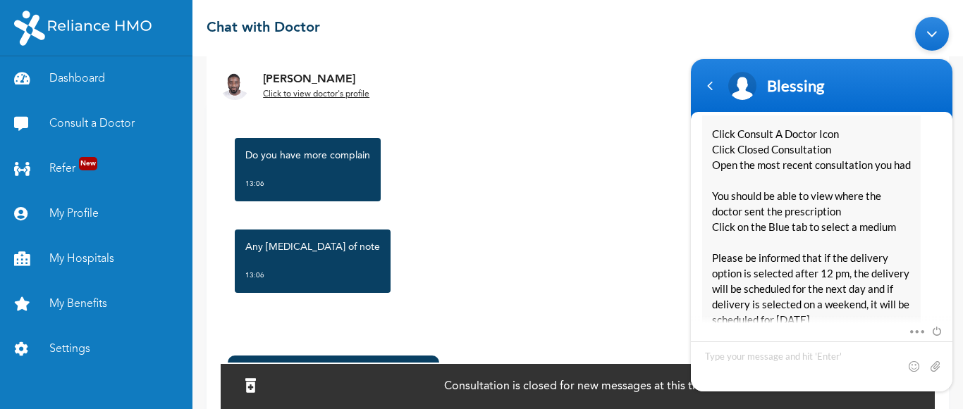
click at [254, 374] on div at bounding box center [250, 387] width 25 height 30
click at [257, 378] on div at bounding box center [250, 387] width 25 height 30
click at [254, 357] on div "Dr. Adoki created a prescription . 13:08 Click to view >" at bounding box center [333, 395] width 211 height 78
click at [263, 378] on div at bounding box center [250, 387] width 25 height 30
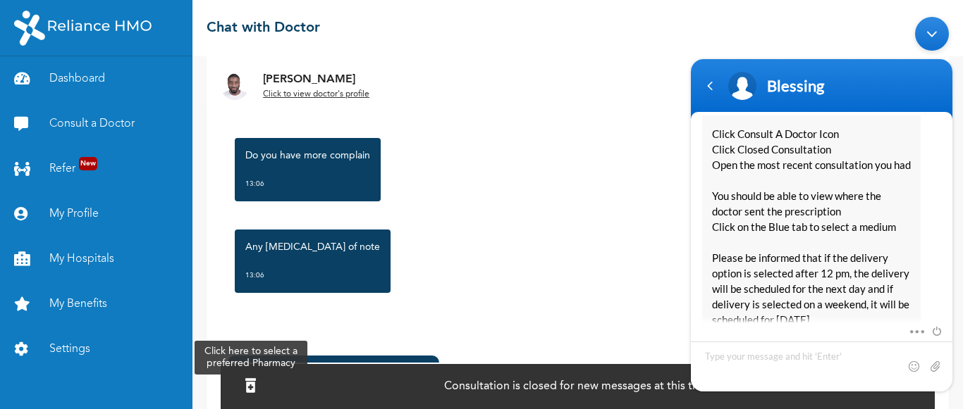
click at [263, 378] on div at bounding box center [250, 387] width 25 height 30
drag, startPoint x: 260, startPoint y: 378, endPoint x: 256, endPoint y: 359, distance: 19.5
click at [256, 359] on div "Dr. Adoki created a prescription . 13:08 Click to view >" at bounding box center [333, 395] width 211 height 78
drag, startPoint x: 256, startPoint y: 359, endPoint x: 223, endPoint y: 402, distance: 54.4
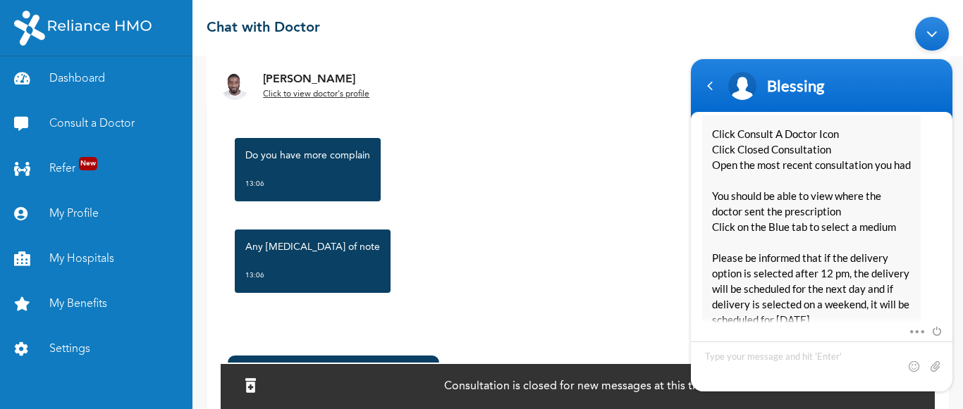
scroll to position [48, 0]
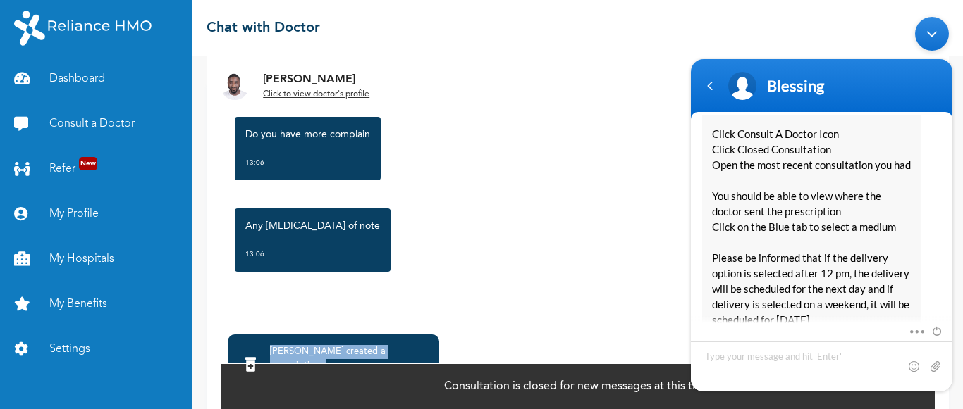
click at [223, 402] on div "Consultation is closed for new messages at this time" at bounding box center [578, 386] width 714 height 47
click at [333, 352] on div "Dr. Adoki created a prescription ." at bounding box center [349, 359] width 159 height 28
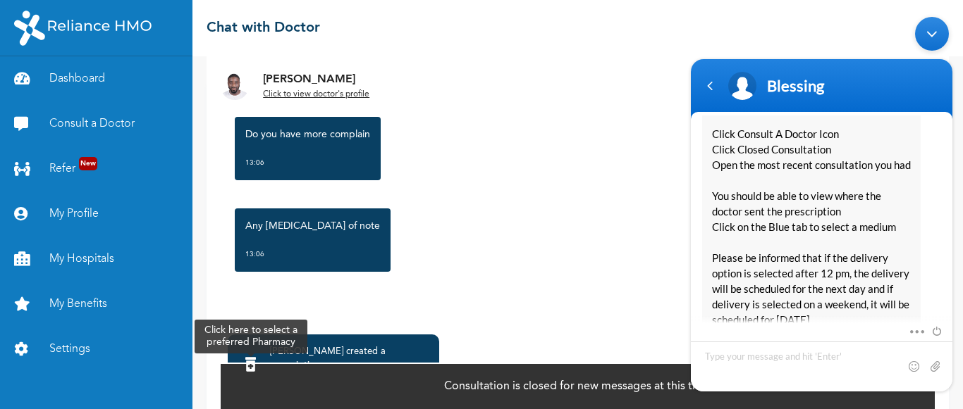
click at [262, 351] on div at bounding box center [250, 366] width 25 height 30
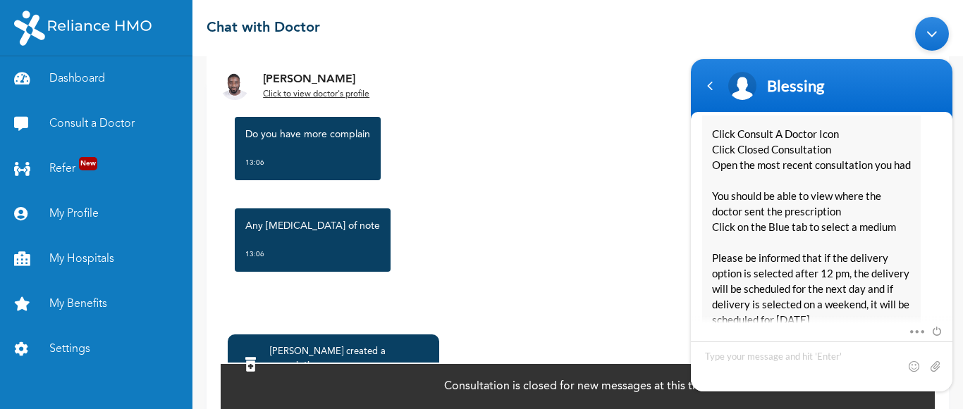
scroll to position [106, 0]
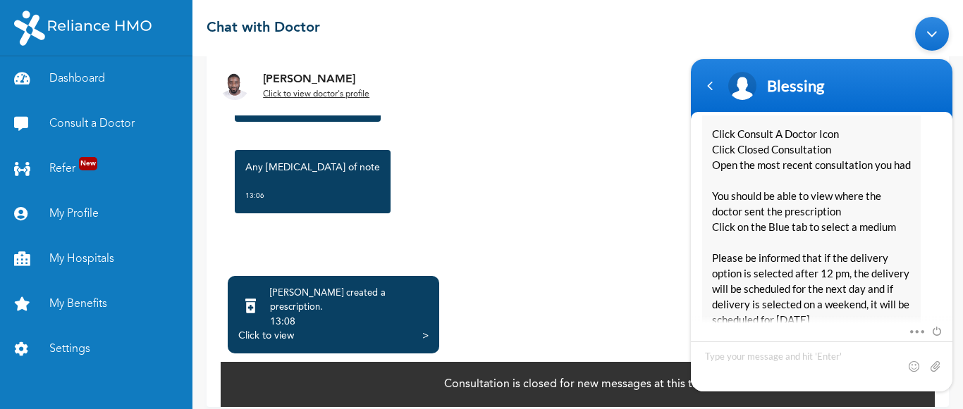
click at [330, 315] on div "13:08" at bounding box center [349, 322] width 159 height 14
click at [421, 329] on div "Click to view >" at bounding box center [333, 336] width 190 height 14
click at [423, 329] on div ">" at bounding box center [425, 336] width 6 height 14
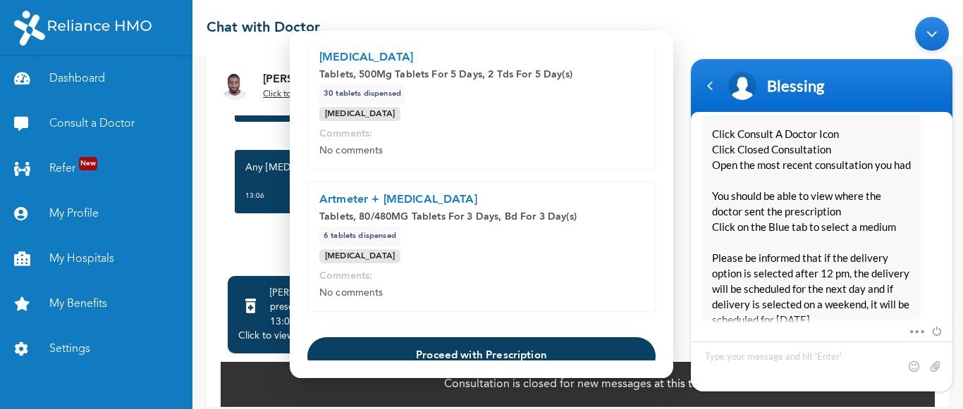
scroll to position [710, 0]
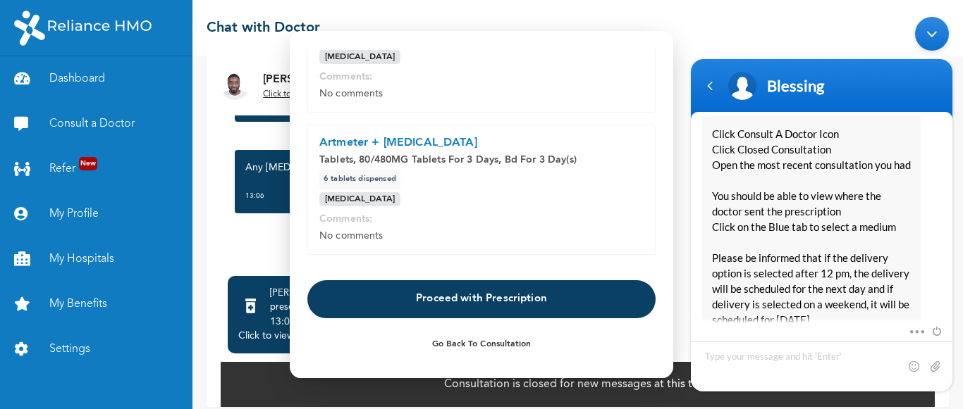
click at [534, 298] on button "Proceed with Prescription" at bounding box center [481, 300] width 348 height 38
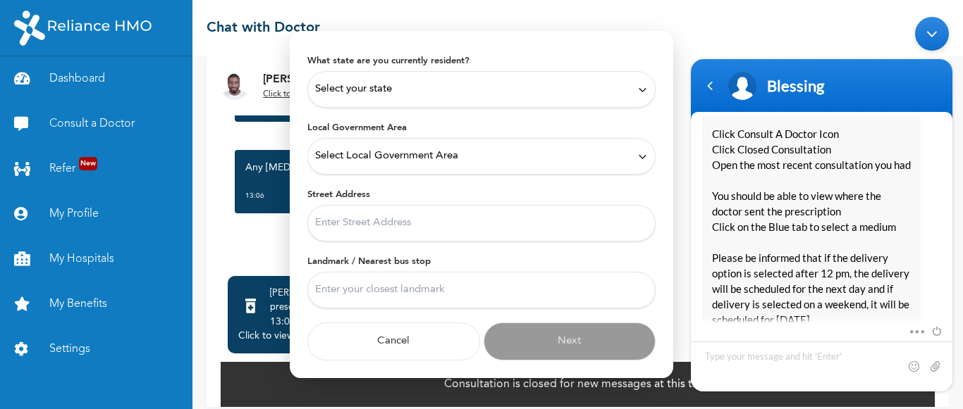
scroll to position [0, 0]
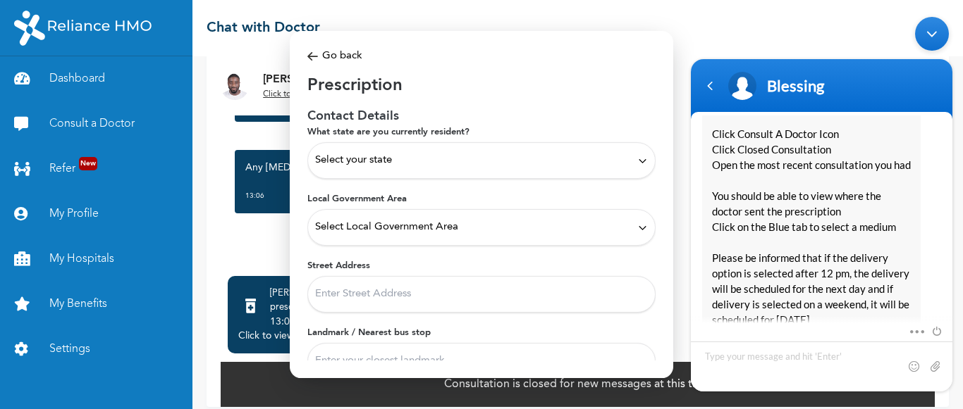
click at [440, 158] on div "Select your state" at bounding box center [481, 161] width 333 height 16
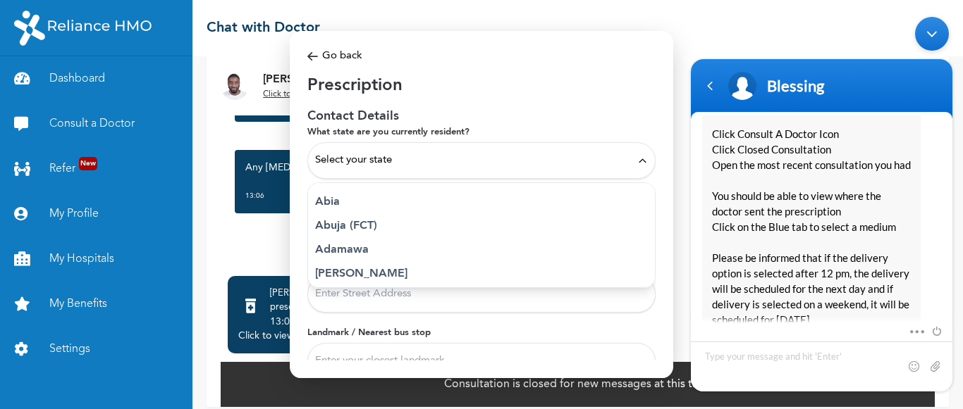
click at [341, 233] on p "Abuja (FCT)" at bounding box center [481, 226] width 333 height 17
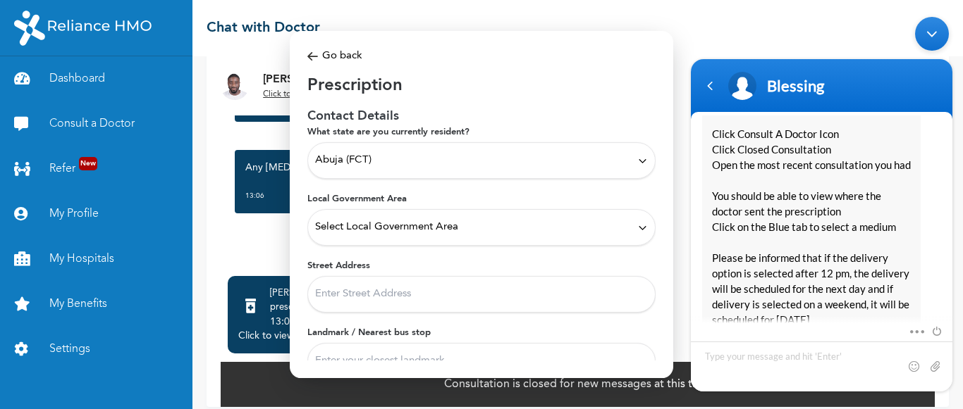
click at [537, 226] on div "Select Local Government Area" at bounding box center [481, 228] width 333 height 16
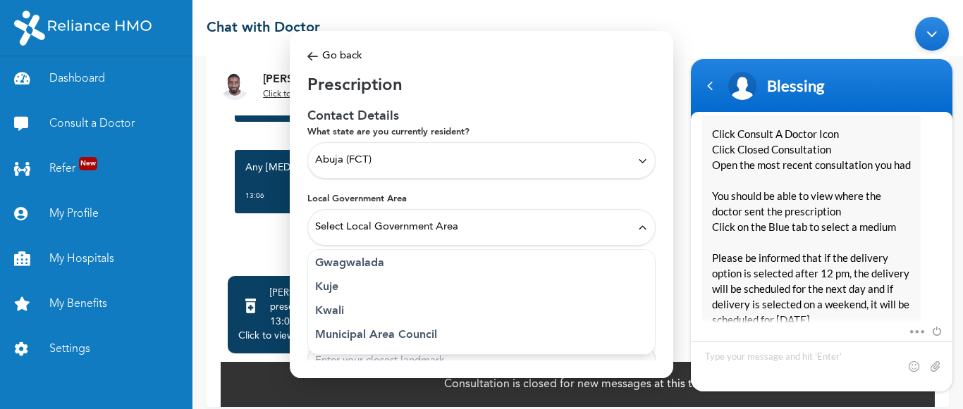
scroll to position [71, 0]
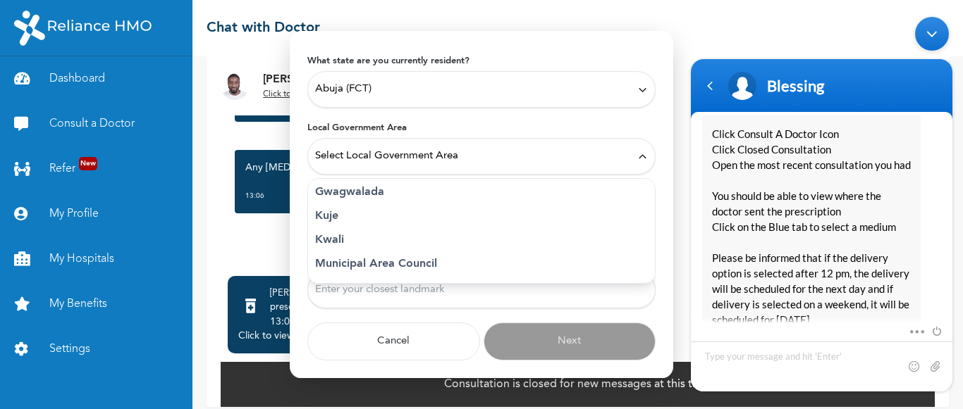
click at [369, 266] on p "Municipal Area Council" at bounding box center [481, 264] width 333 height 17
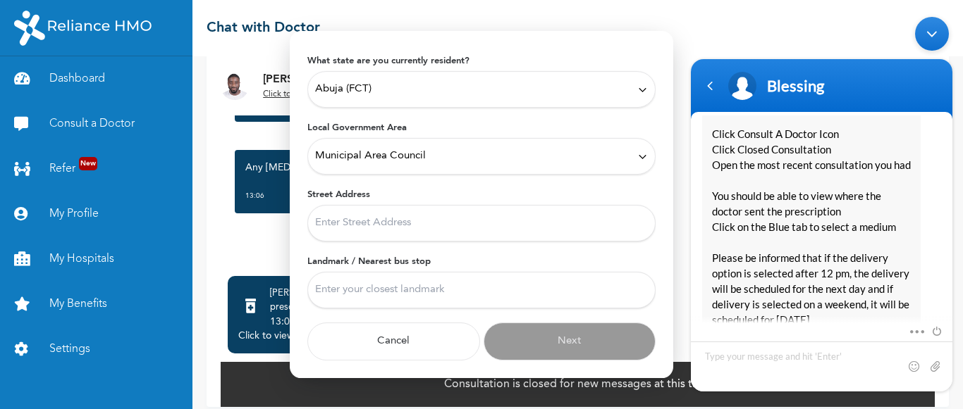
click at [398, 225] on input "Street Address" at bounding box center [481, 223] width 348 height 37
type input "Sakode crescent plot 1952, wuse zone 5"
click at [388, 298] on input "Landmark / Nearest bus stop" at bounding box center [481, 290] width 348 height 37
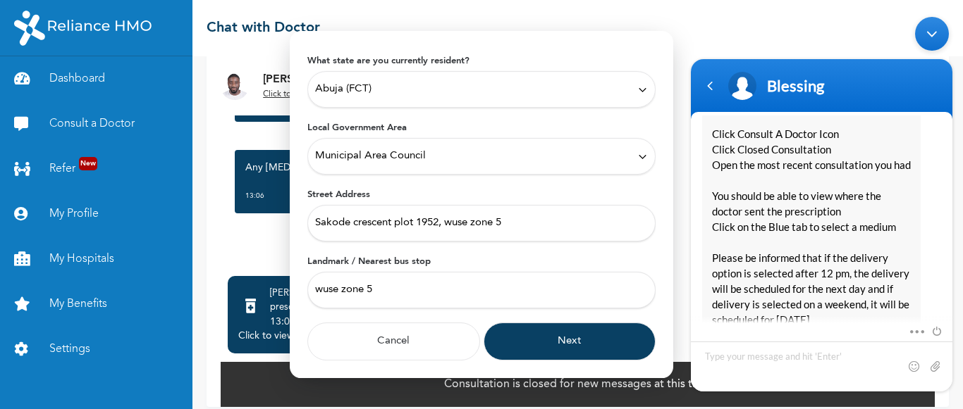
click at [448, 300] on input "wuse zone 5" at bounding box center [481, 290] width 348 height 37
type input "wuse zone 5, abuja"
click at [494, 355] on button "Next" at bounding box center [569, 342] width 173 height 38
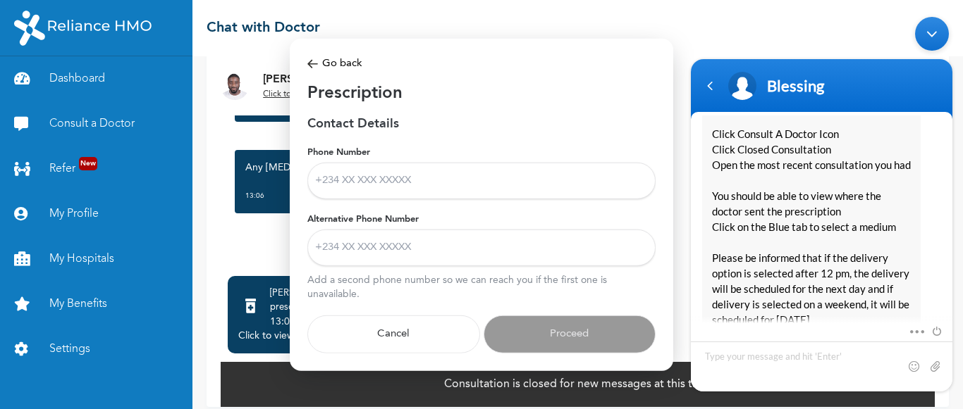
scroll to position [0, 0]
click at [440, 171] on input "Phone Number" at bounding box center [481, 181] width 348 height 37
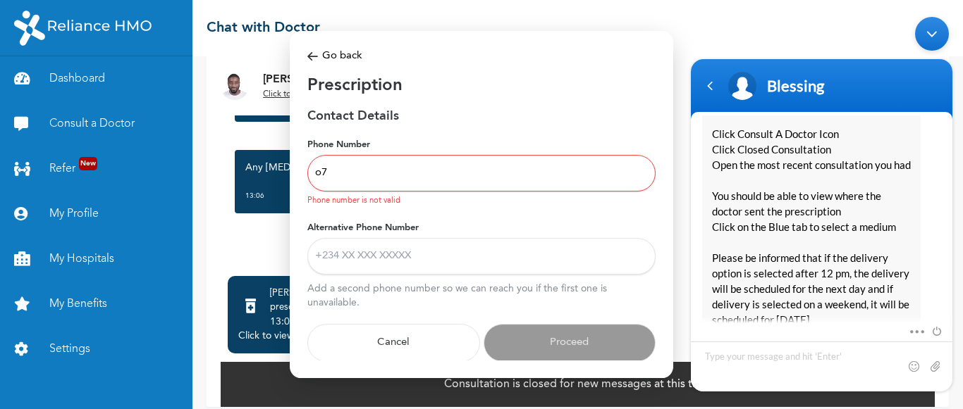
type input "o"
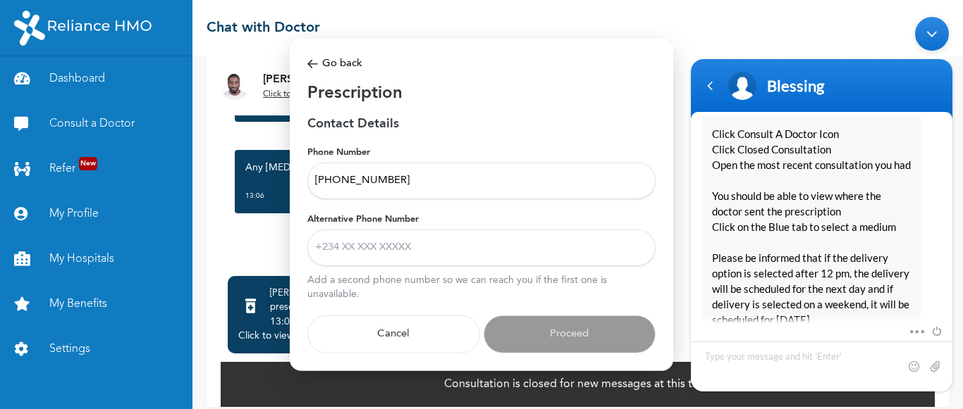
type input "+2347085654653"
click at [424, 240] on input "Alternative Phone Number" at bounding box center [481, 248] width 348 height 37
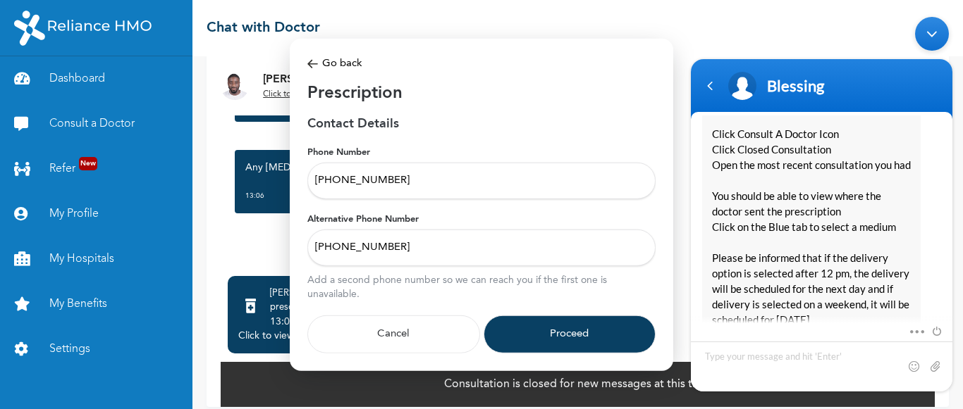
type input "+2348115970276"
click at [541, 338] on button "Proceed" at bounding box center [569, 335] width 173 height 38
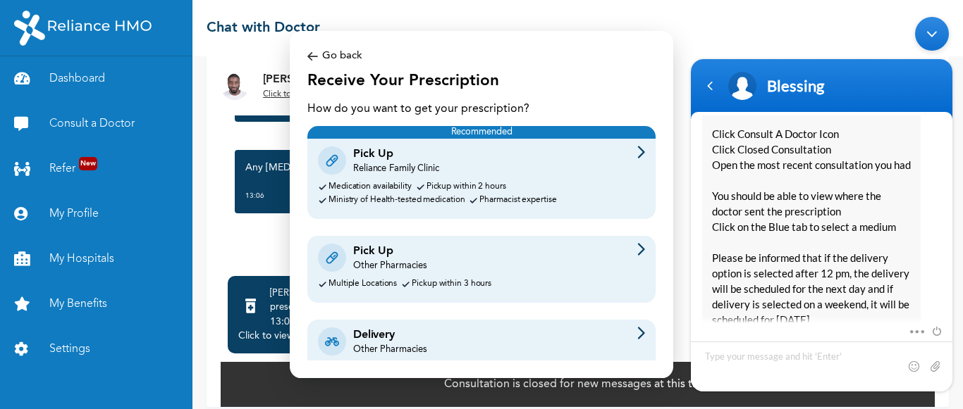
scroll to position [61, 0]
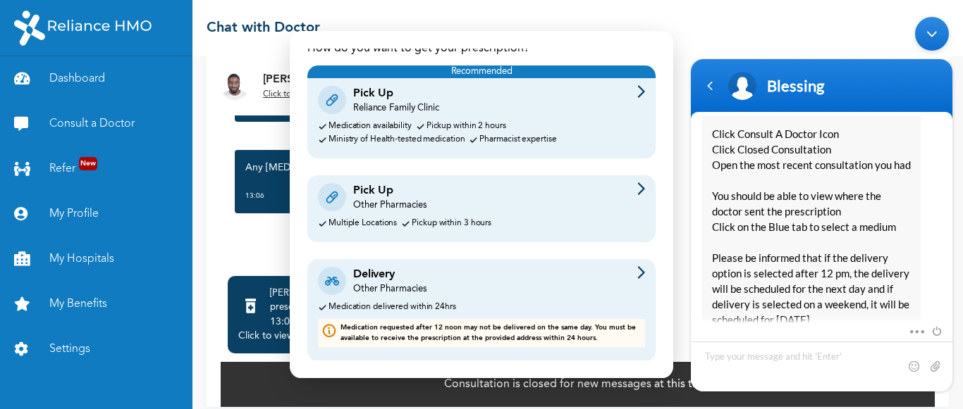
click at [462, 297] on div "Delivery Other Pharmacies Medication delivered within 24hrs Medication requeste…" at bounding box center [481, 310] width 348 height 102
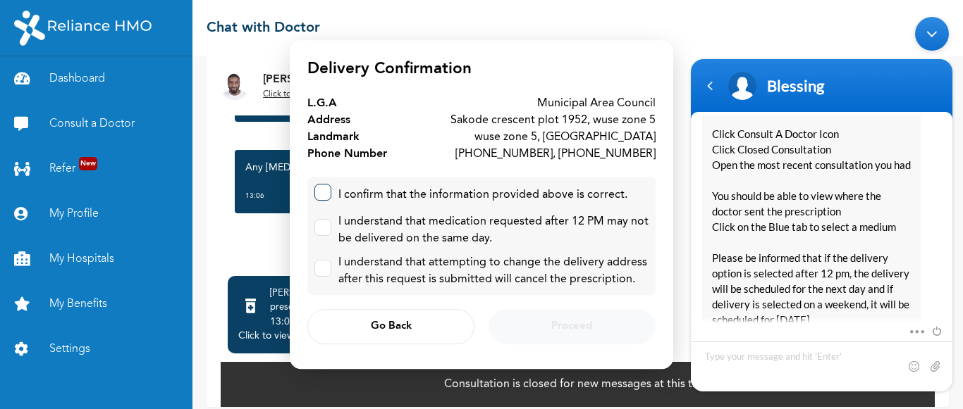
click at [320, 194] on label at bounding box center [322, 192] width 17 height 17
click at [320, 194] on input "checkbox" at bounding box center [319, 189] width 9 height 9
click at [320, 194] on icon at bounding box center [323, 192] width 8 height 8
click at [320, 194] on input "checkbox" at bounding box center [319, 189] width 9 height 9
click at [321, 191] on input "checkbox" at bounding box center [319, 189] width 9 height 9
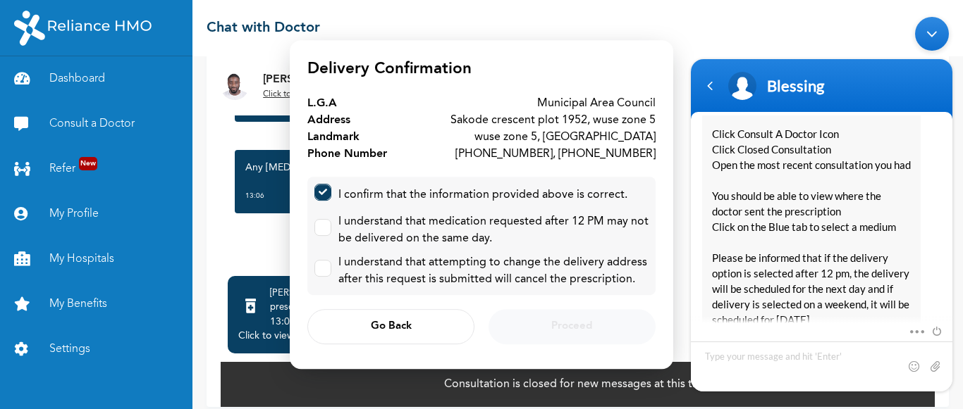
checkbox input "true"
click at [327, 223] on label at bounding box center [322, 227] width 17 height 17
click at [324, 223] on input "checkbox" at bounding box center [319, 224] width 9 height 9
checkbox input "true"
click at [327, 282] on div at bounding box center [322, 271] width 17 height 23
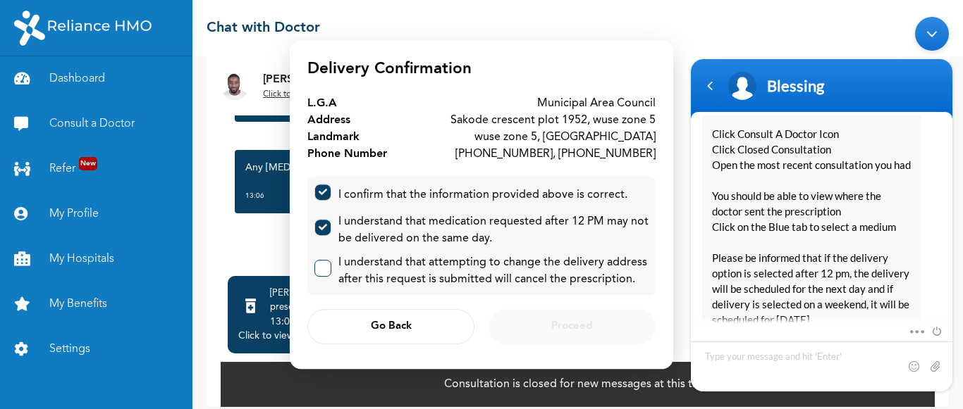
click at [325, 273] on label at bounding box center [322, 268] width 17 height 17
click at [324, 270] on input "checkbox" at bounding box center [319, 265] width 9 height 9
checkbox input "true"
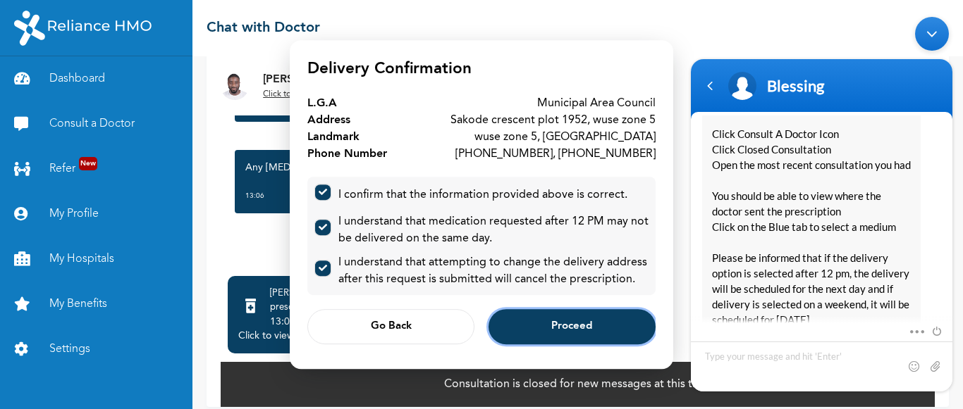
click at [594, 326] on button "Proceed" at bounding box center [571, 326] width 167 height 35
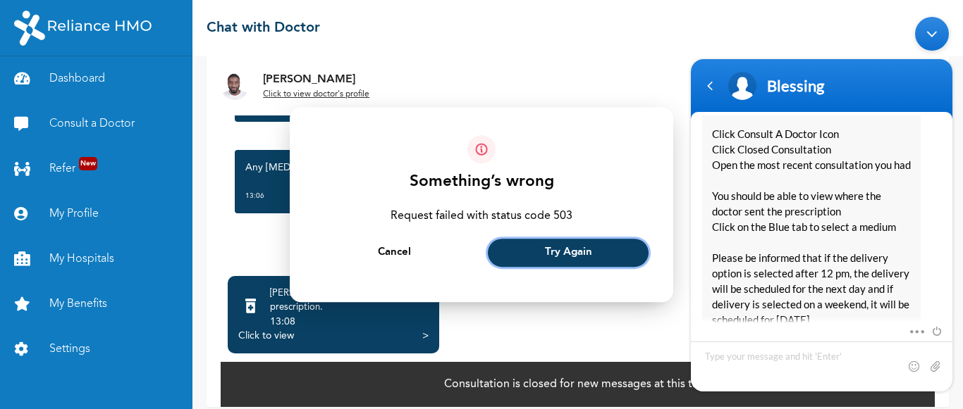
click at [563, 249] on span "Try Again" at bounding box center [568, 253] width 47 height 9
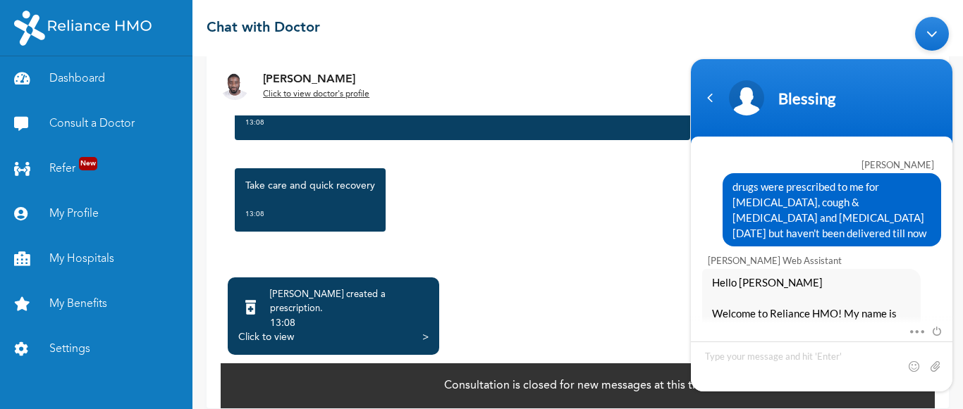
scroll to position [2146, 0]
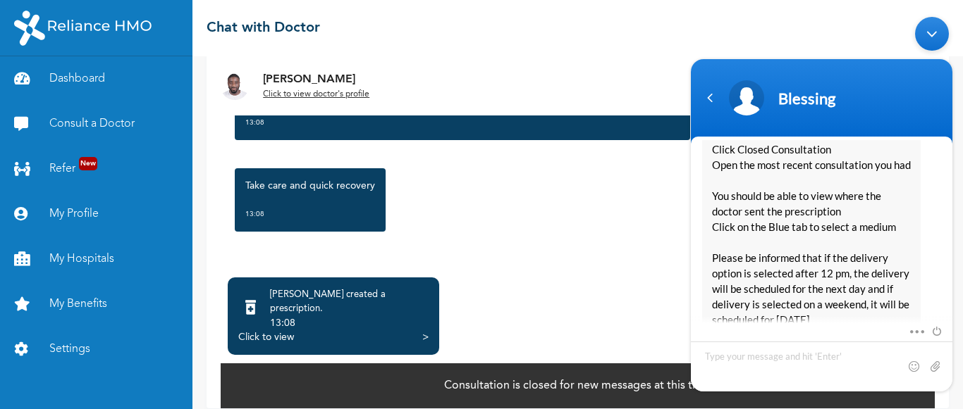
click at [429, 322] on div "Dr. Adoki created a prescription . 13:08 Click to view >" at bounding box center [333, 317] width 211 height 78
click at [421, 331] on div "Click to view >" at bounding box center [333, 338] width 190 height 14
click at [424, 331] on div ">" at bounding box center [425, 338] width 6 height 14
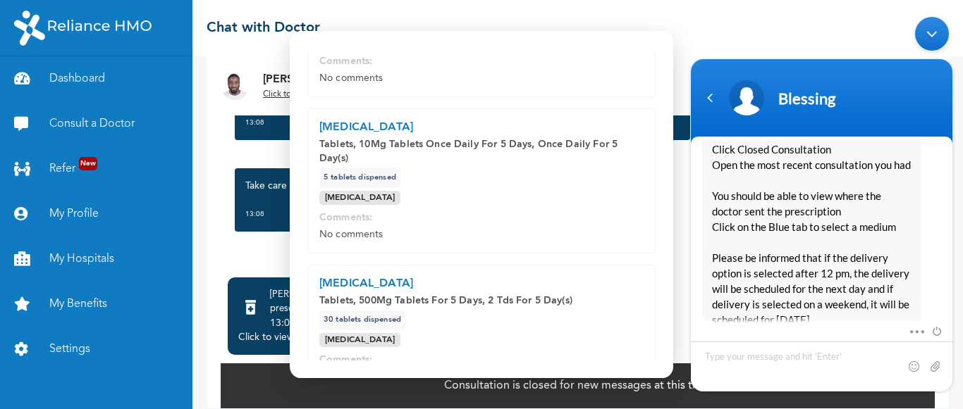
scroll to position [710, 0]
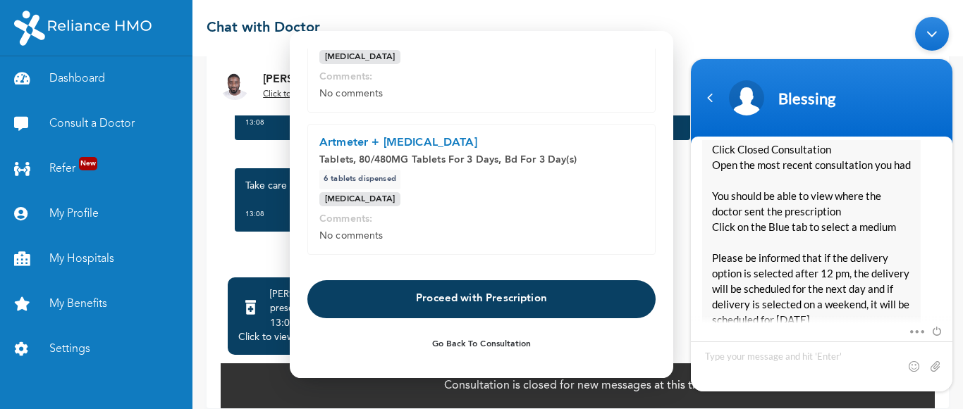
click at [491, 294] on button "Proceed with Prescription" at bounding box center [481, 300] width 348 height 38
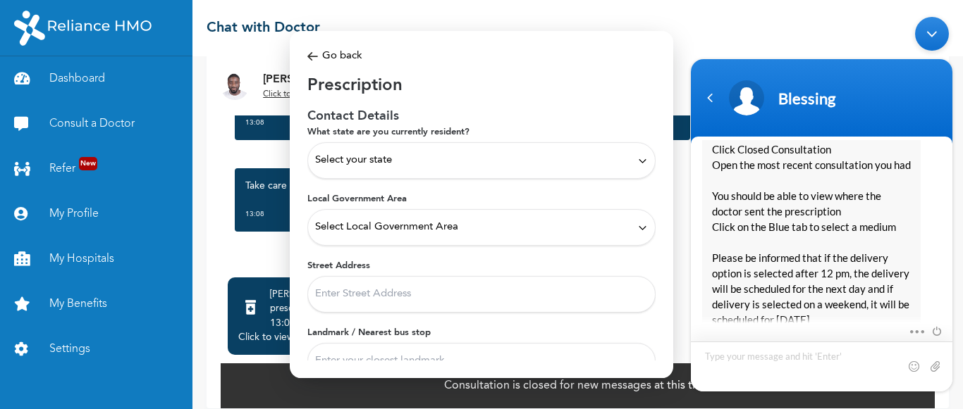
scroll to position [2145, 0]
click at [485, 125] on div "Prescription Contact Details What state are you currently resident? Select your…" at bounding box center [481, 253] width 348 height 357
click at [424, 161] on div "Select your state" at bounding box center [481, 161] width 333 height 16
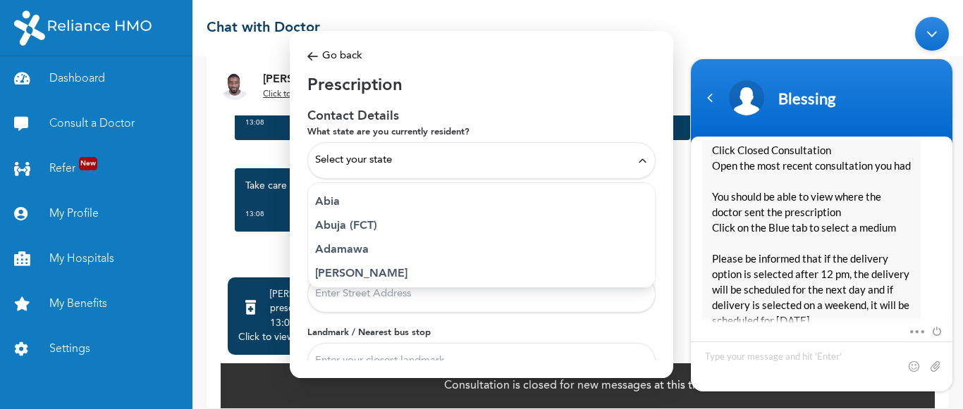
click at [338, 232] on p "Abuja (FCT)" at bounding box center [481, 226] width 333 height 17
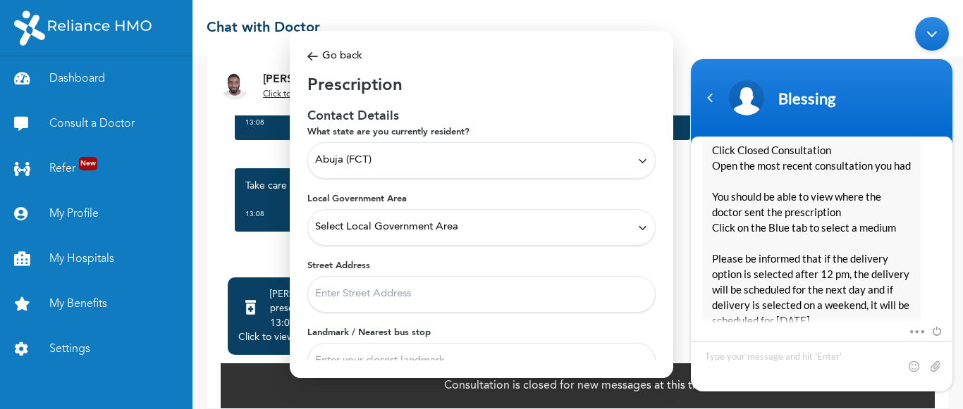
click at [402, 242] on div "Select Local Government Area" at bounding box center [481, 227] width 348 height 37
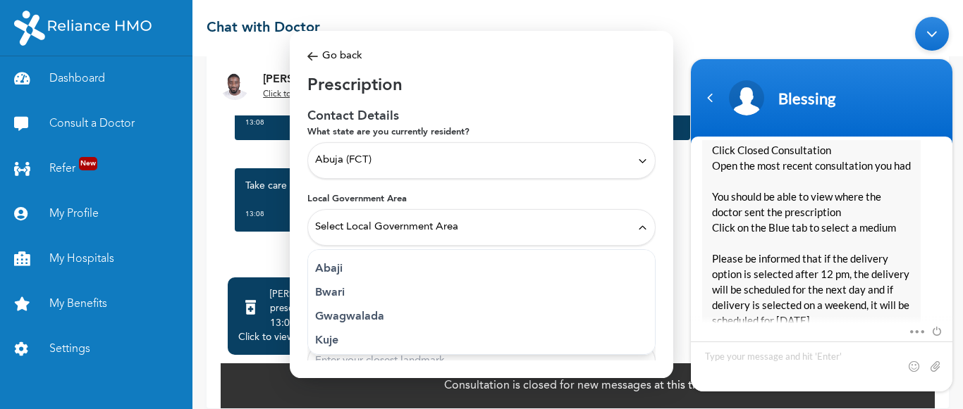
scroll to position [54, 0]
click at [409, 331] on p "Municipal Area Council" at bounding box center [481, 335] width 333 height 17
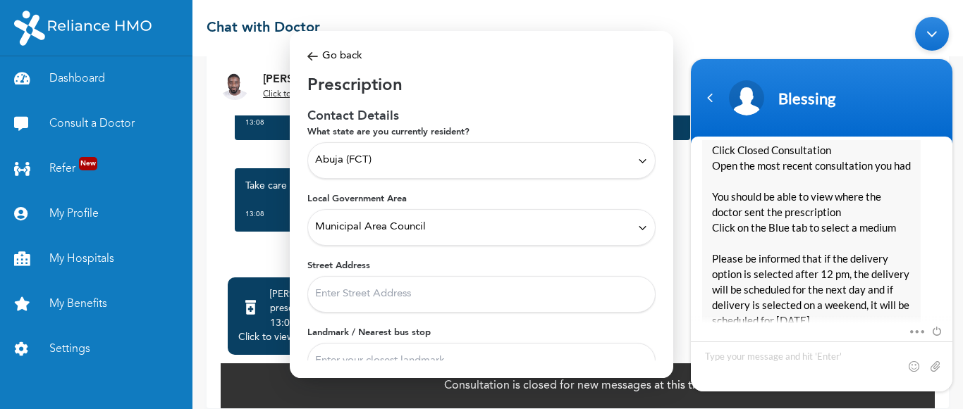
click at [488, 294] on input "Street Address" at bounding box center [481, 294] width 348 height 37
click at [390, 301] on input "Sakode crescent plot 1952, wuse zone 5" at bounding box center [481, 294] width 348 height 37
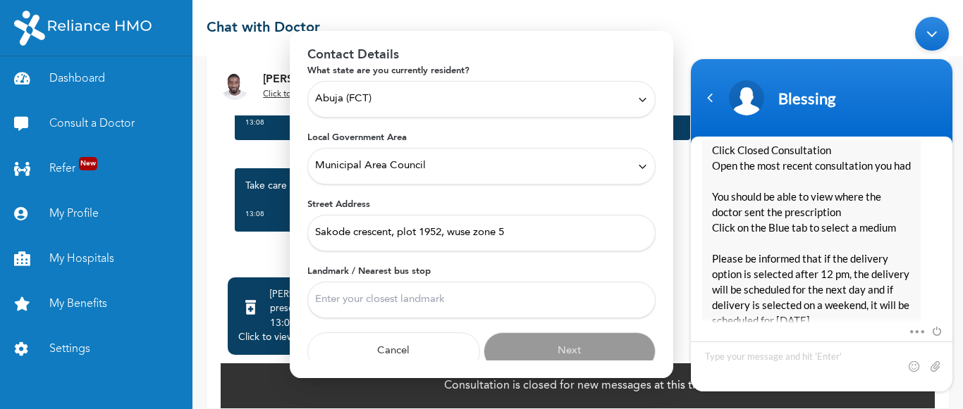
scroll to position [71, 0]
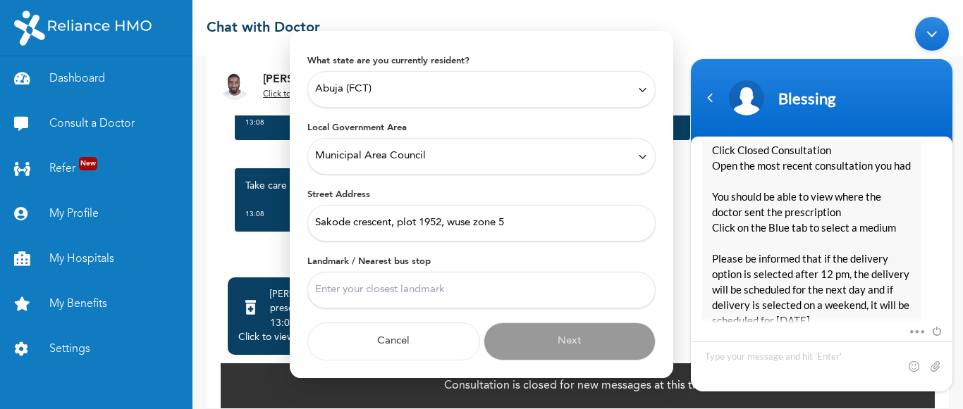
type input "Sakode crescent, plot 1952, wuse zone 5"
click at [377, 289] on input "Landmark / Nearest bus stop" at bounding box center [481, 290] width 348 height 37
type input "wuse zone 5, abuja"
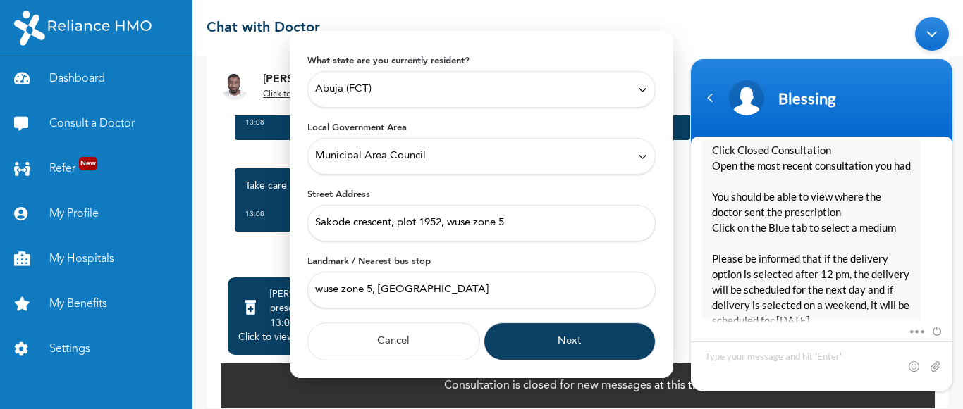
click at [536, 228] on input "Sakode crescent, plot 1952, wuse zone 5" at bounding box center [481, 223] width 348 height 37
type input "Sakode crescent, plot 1952, hatlab place, wuse zone 5"
click at [548, 327] on button "Next" at bounding box center [569, 342] width 173 height 38
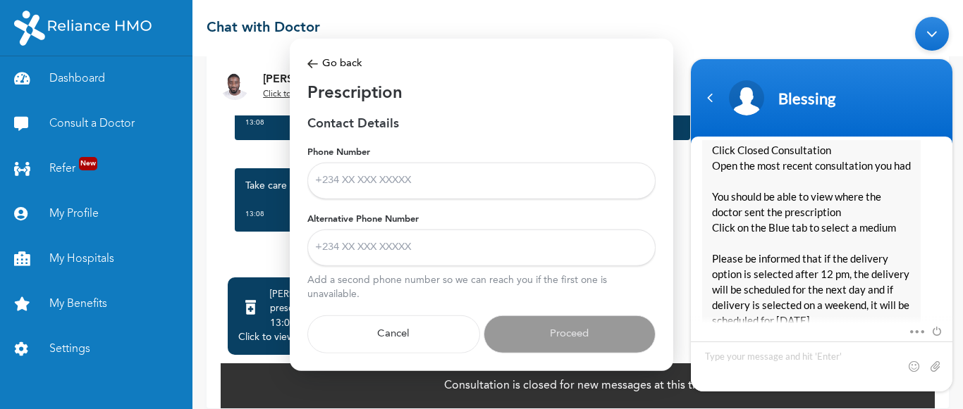
click at [414, 197] on input "Phone Number" at bounding box center [481, 181] width 348 height 37
type input "+2348115970276"
click at [404, 247] on input "Alternative Phone Number" at bounding box center [481, 248] width 348 height 37
type input "+2347085654653"
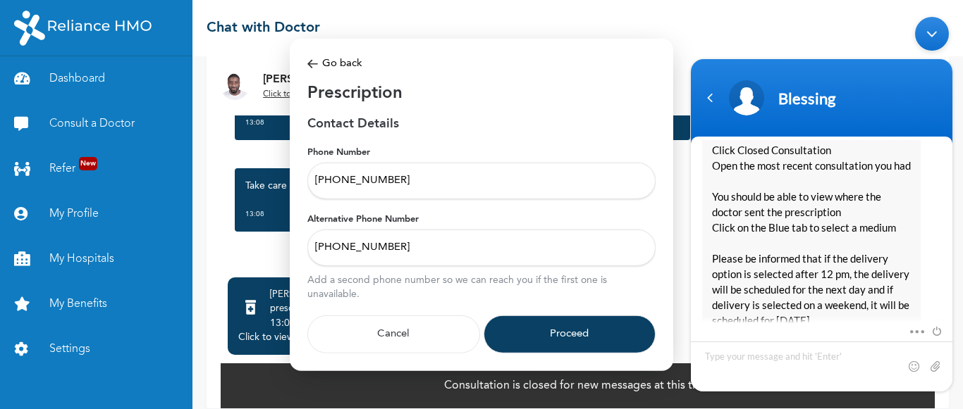
click at [543, 344] on button "Proceed" at bounding box center [569, 335] width 173 height 38
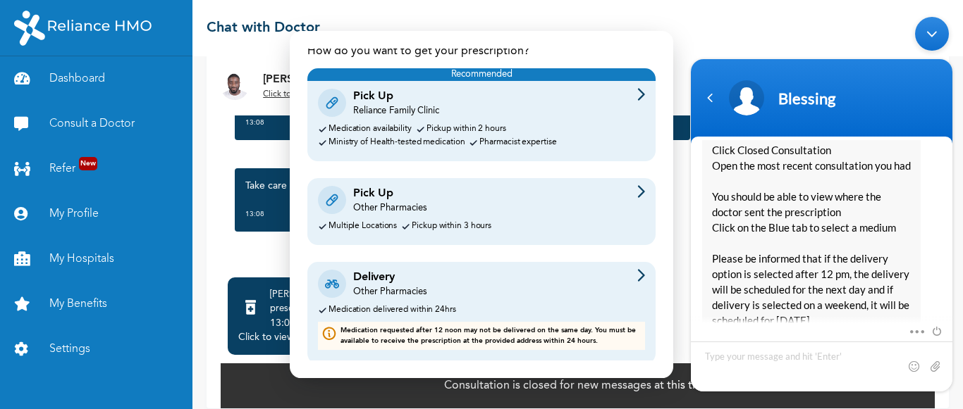
scroll to position [61, 0]
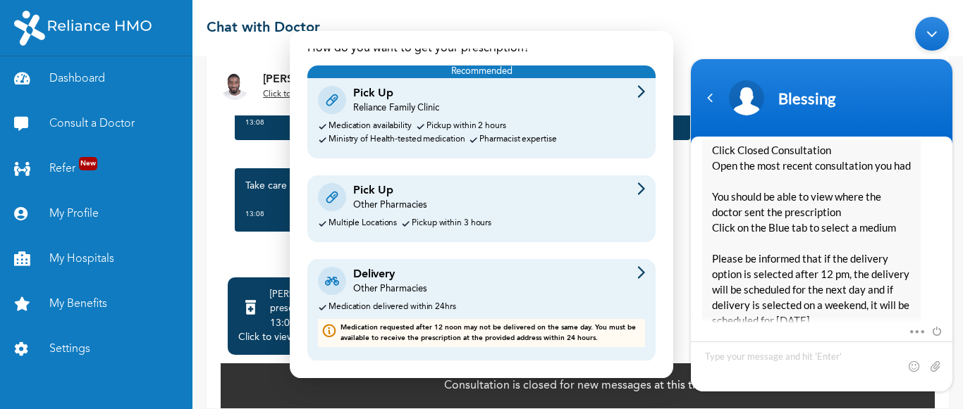
click at [382, 335] on p "Medication requested after 12 noon may not be delivered on the same day. You mu…" at bounding box center [490, 333] width 301 height 21
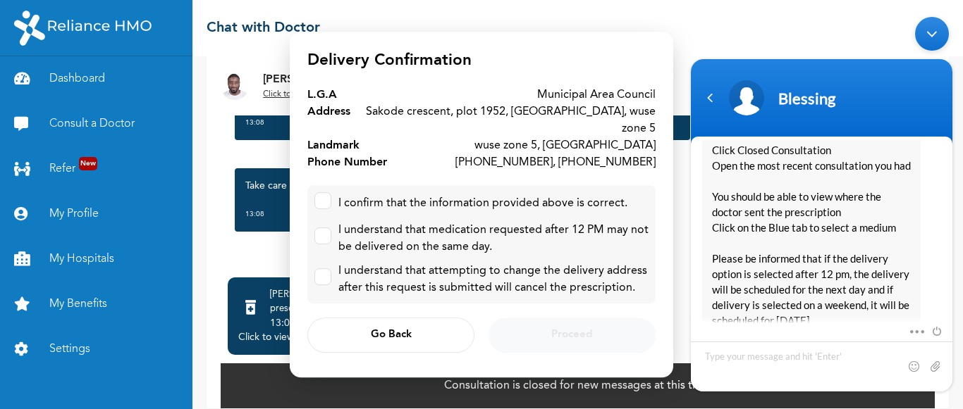
scroll to position [0, 0]
click at [316, 195] on label at bounding box center [322, 200] width 17 height 17
click at [316, 195] on input "checkbox" at bounding box center [319, 197] width 9 height 9
checkbox input "true"
drag, startPoint x: 323, startPoint y: 229, endPoint x: 324, endPoint y: 270, distance: 40.9
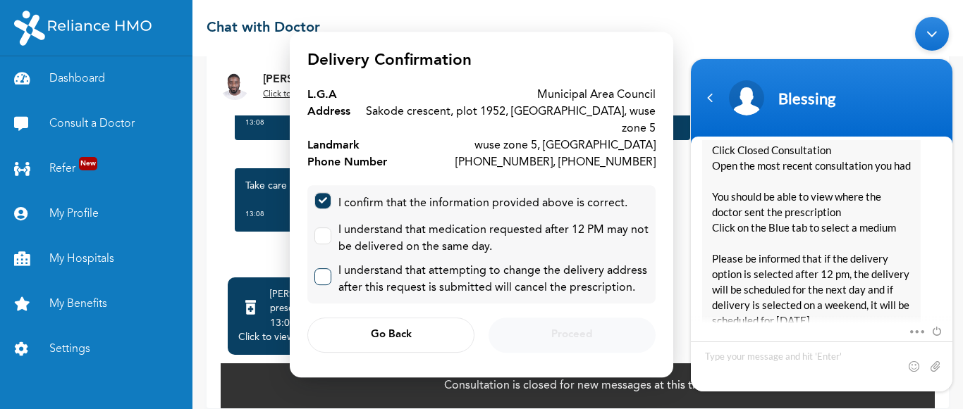
click at [324, 270] on div "I confirm that the information provided above is correct. I understand that med…" at bounding box center [481, 244] width 348 height 118
click at [324, 270] on input "checkbox" at bounding box center [319, 273] width 9 height 9
checkbox input "true"
click at [323, 228] on input "checkbox" at bounding box center [319, 232] width 9 height 9
checkbox input "true"
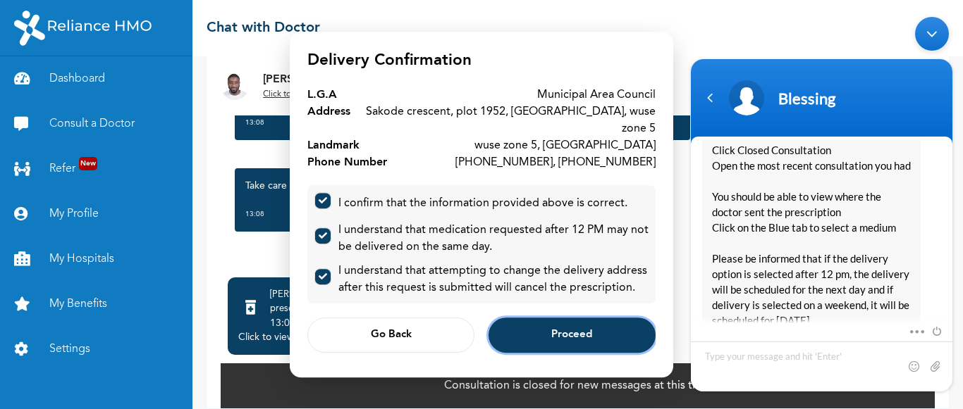
click at [536, 321] on button "Proceed" at bounding box center [571, 335] width 167 height 35
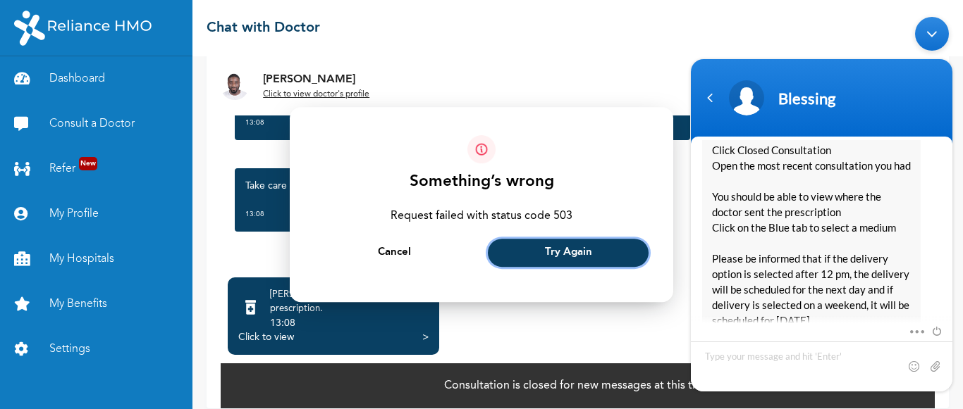
click at [602, 256] on button "Try Again" at bounding box center [568, 253] width 161 height 28
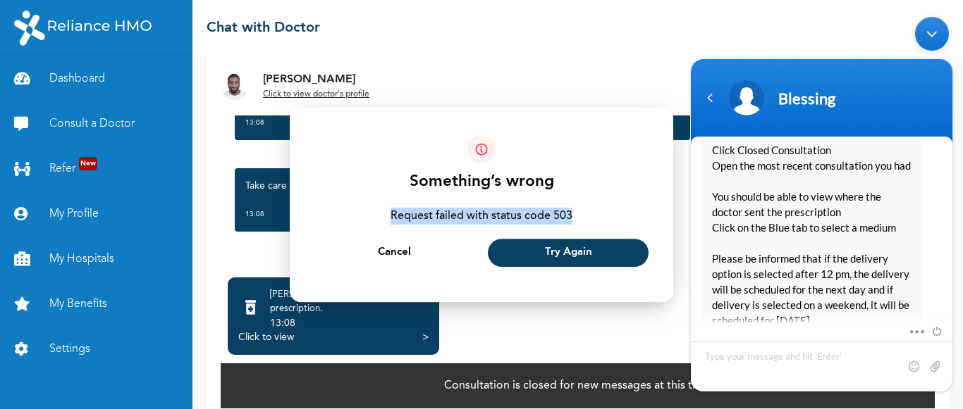
drag, startPoint x: 394, startPoint y: 216, endPoint x: 579, endPoint y: 211, distance: 185.4
click at [579, 211] on div "Something’s wrong Request failed with status code 503 Cancel Try Again" at bounding box center [481, 205] width 348 height 140
copy div "Request failed with status code 503"
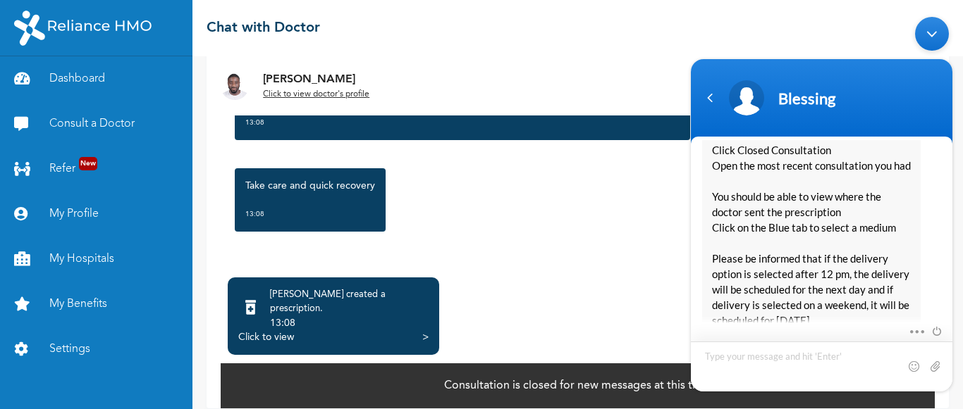
click at [795, 359] on textarea "Type your message and hit 'Enter'" at bounding box center [821, 367] width 261 height 50
type textarea "Request failed with status code 503"
click at [863, 356] on textarea "Request failed with status code 503" at bounding box center [821, 367] width 261 height 50
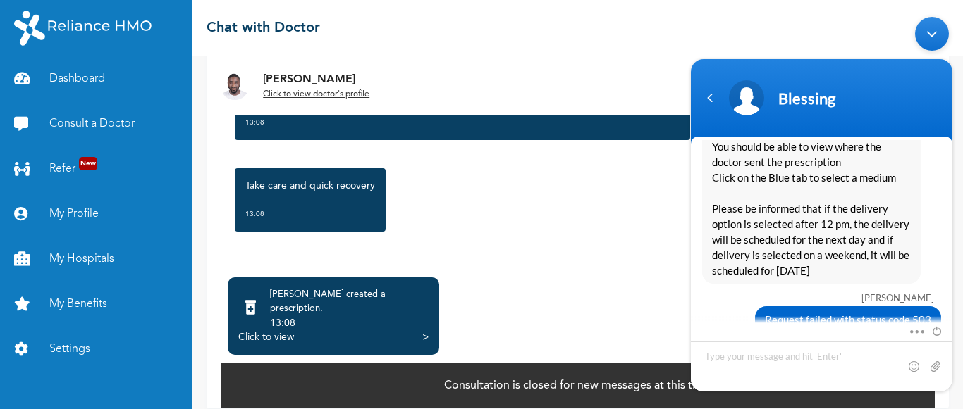
click at [431, 230] on div "Take care and quick recovery 13:08" at bounding box center [578, 200] width 700 height 78
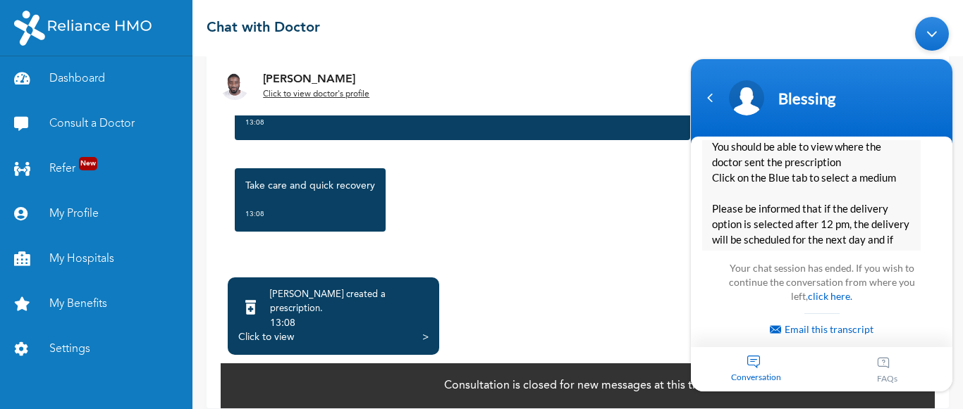
scroll to position [2642, 0]
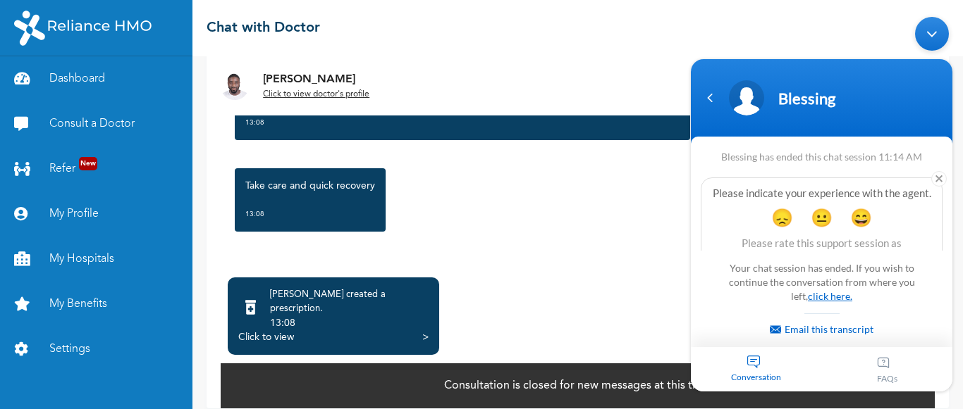
click at [820, 297] on link "click here." at bounding box center [830, 296] width 44 height 12
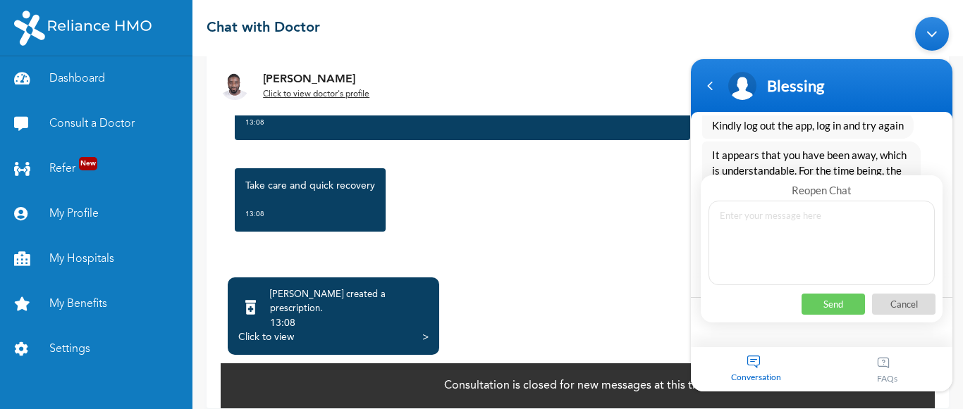
scroll to position [2490, 0]
click at [433, 329] on div "Dr. Adoki created a prescription . 13:08 Click to view >" at bounding box center [333, 317] width 211 height 78
click at [425, 331] on div ">" at bounding box center [425, 338] width 6 height 14
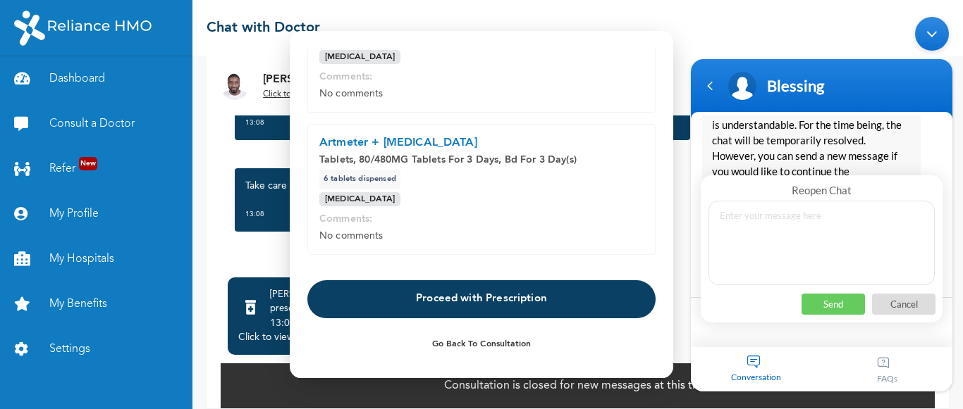
click at [456, 295] on button "Proceed with Prescription" at bounding box center [481, 300] width 348 height 38
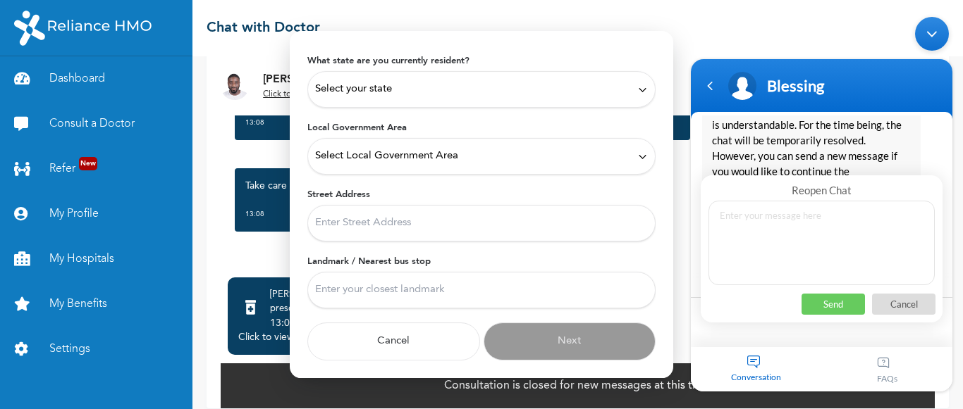
scroll to position [0, 0]
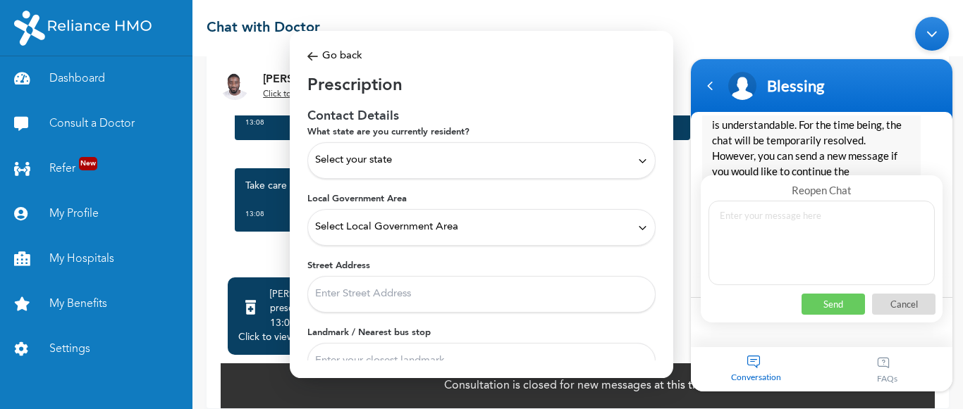
click at [500, 142] on div "Select your state" at bounding box center [481, 160] width 348 height 37
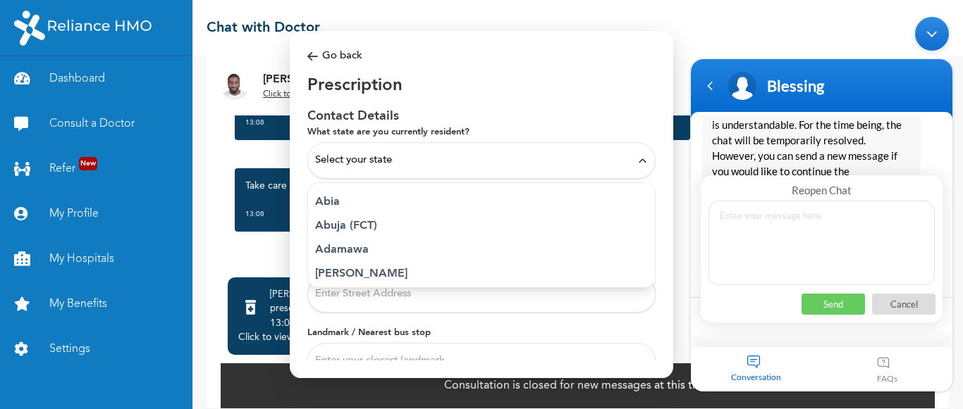
click at [344, 223] on p "Abuja (FCT)" at bounding box center [481, 226] width 333 height 17
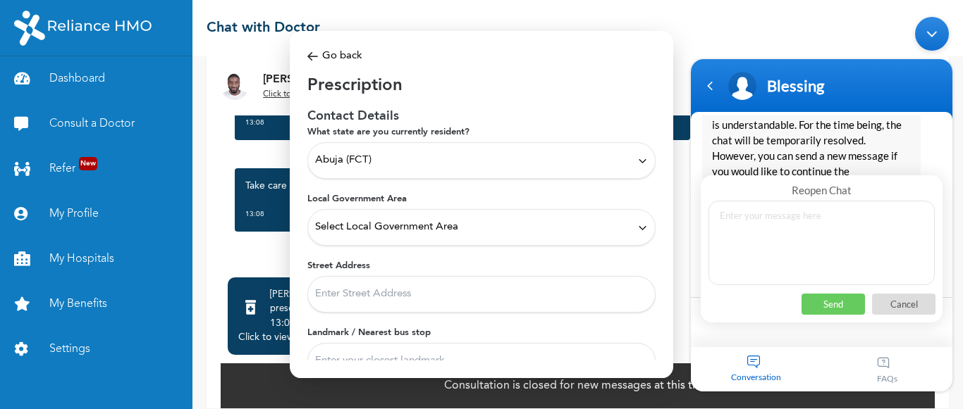
click at [388, 230] on span "Select Local Government Area" at bounding box center [386, 228] width 143 height 16
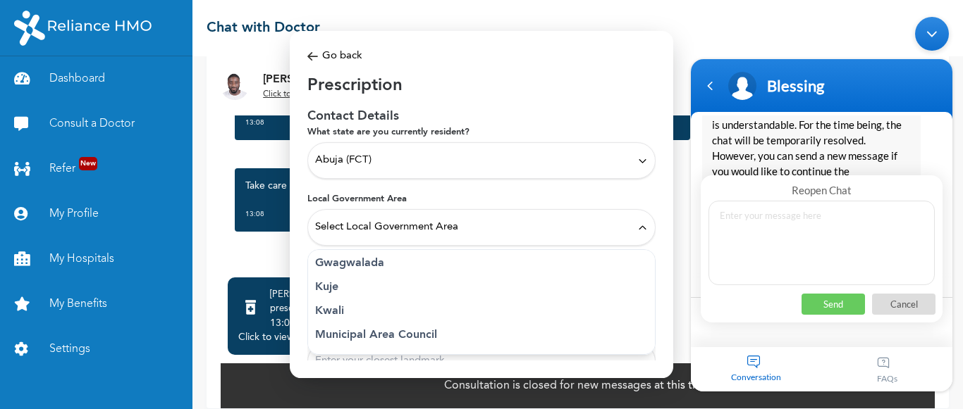
scroll to position [71, 0]
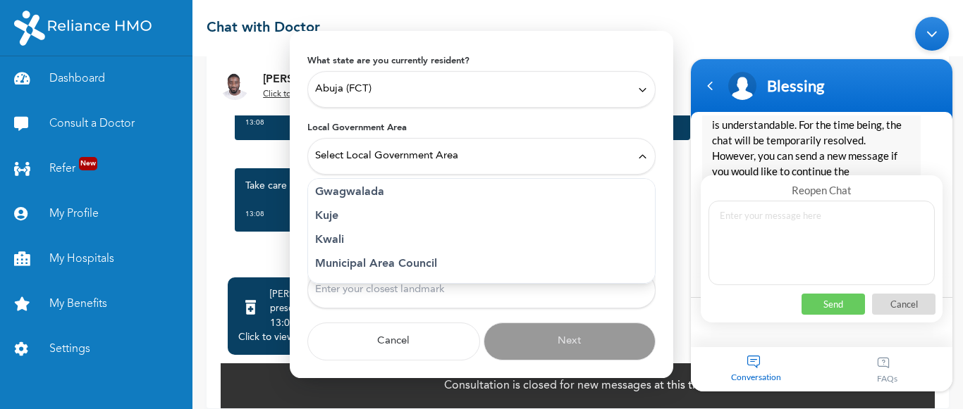
click at [394, 270] on p "Municipal Area Council" at bounding box center [481, 264] width 333 height 17
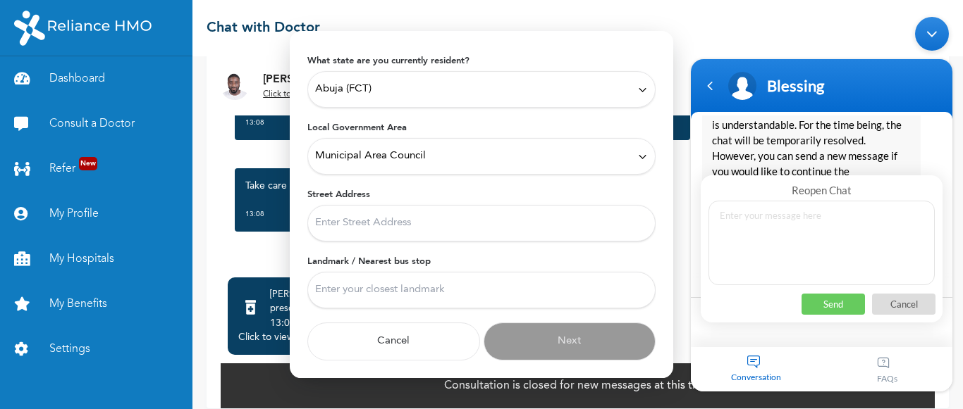
click at [441, 232] on input "Street Address" at bounding box center [481, 223] width 348 height 37
type input "Sakode crescent, plot 1952, hatlab place, wuse zone 5"
click at [464, 278] on input "Landmark / Nearest bus stop" at bounding box center [481, 290] width 348 height 37
type input "wuse zone 5, abuja"
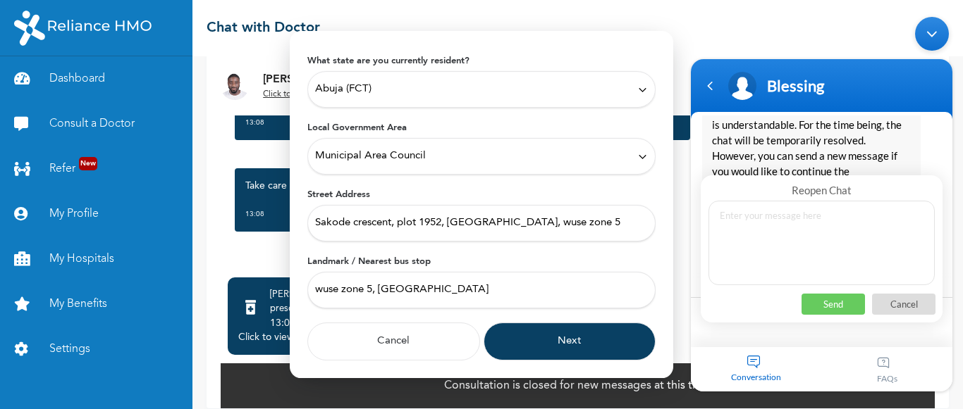
click at [548, 340] on button "Next" at bounding box center [569, 342] width 173 height 38
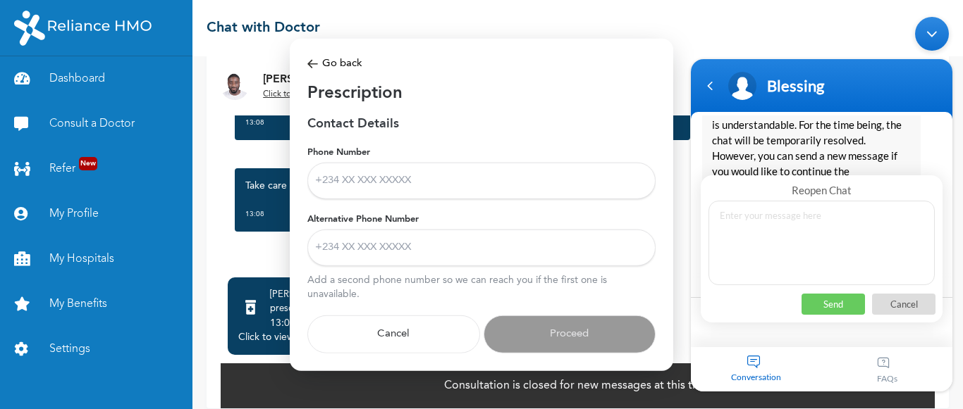
scroll to position [0, 0]
click at [499, 209] on form "Phone Number Alternative Phone Number Add a second phone number so we can reach…" at bounding box center [481, 250] width 348 height 207
click at [469, 191] on input "Phone Number" at bounding box center [481, 181] width 348 height 37
type input "+2348115970276"
click at [421, 243] on input "Alternative Phone Number" at bounding box center [481, 248] width 348 height 37
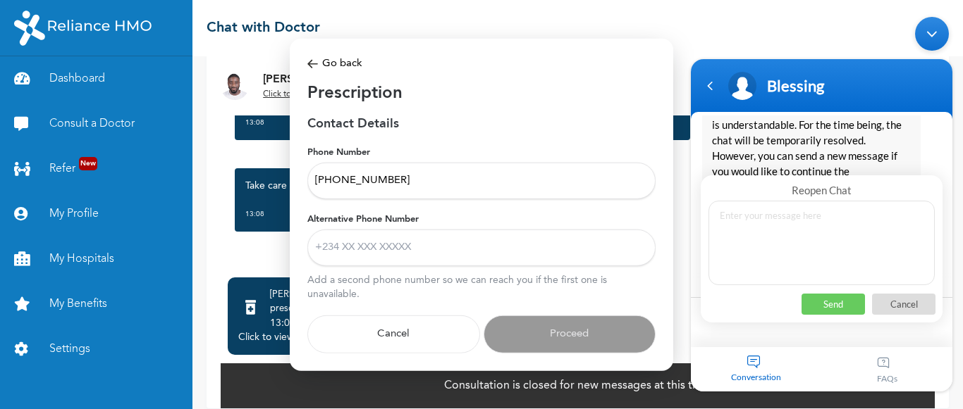
type input "+2347085654653"
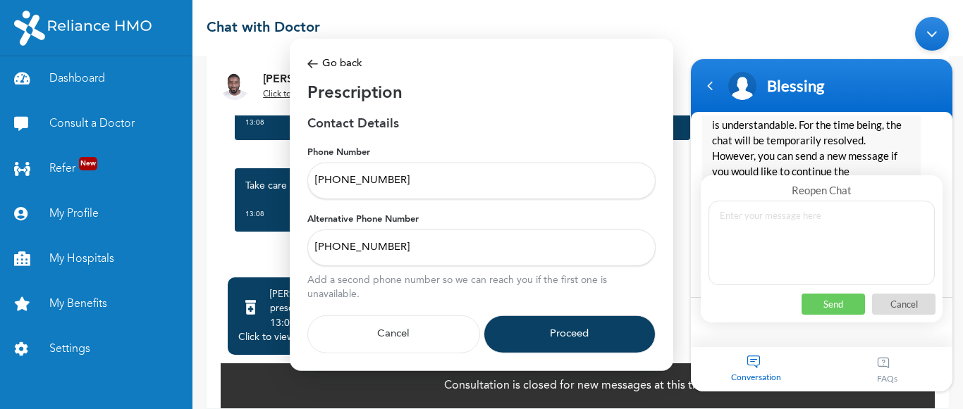
click at [520, 325] on button "Proceed" at bounding box center [569, 335] width 173 height 38
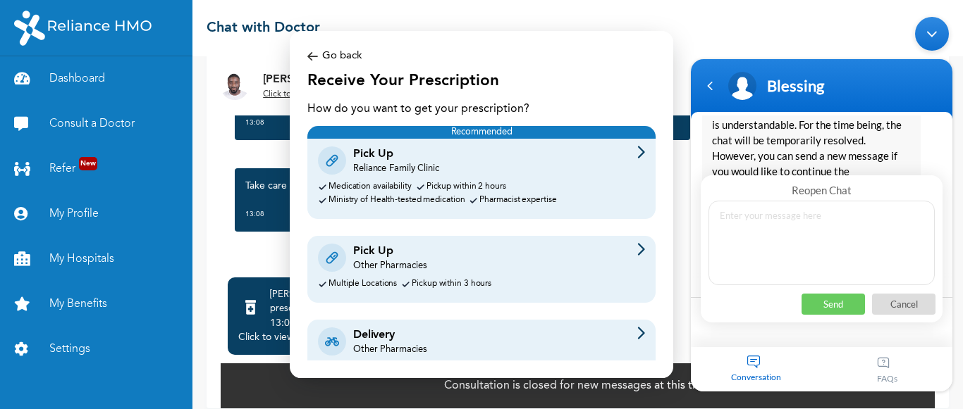
scroll to position [61, 0]
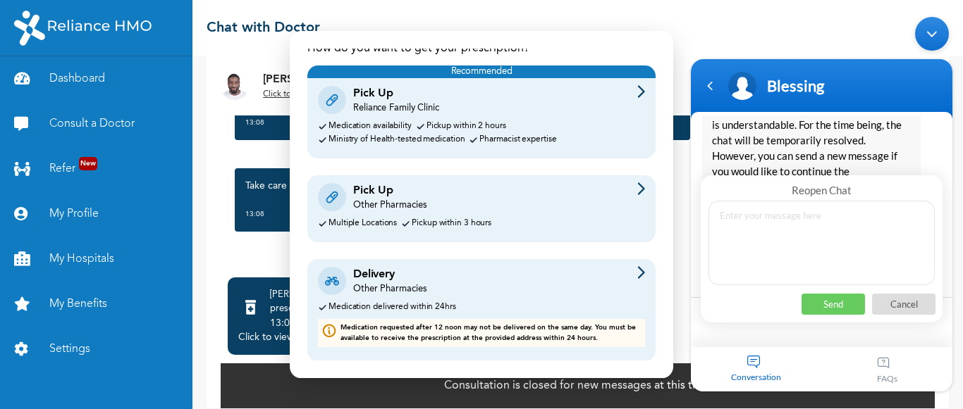
click at [637, 272] on img at bounding box center [641, 272] width 8 height 13
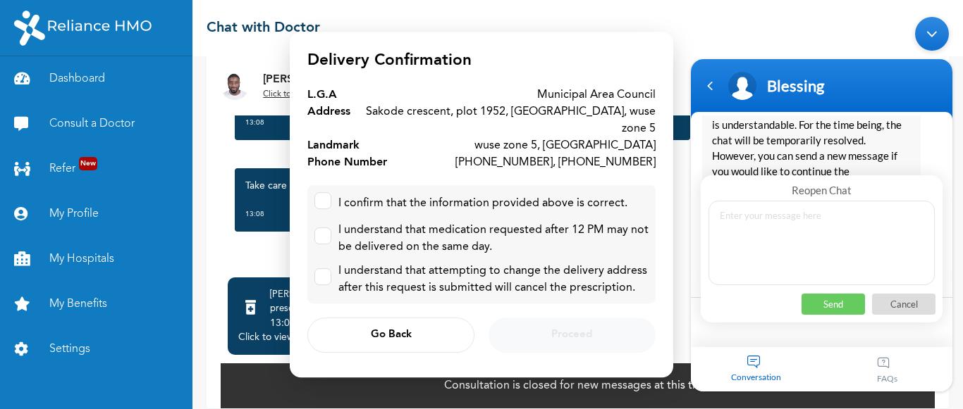
scroll to position [0, 0]
click at [323, 196] on label at bounding box center [322, 200] width 17 height 17
click at [323, 196] on input "checkbox" at bounding box center [319, 197] width 9 height 9
checkbox input "true"
click at [323, 228] on input "checkbox" at bounding box center [319, 232] width 9 height 9
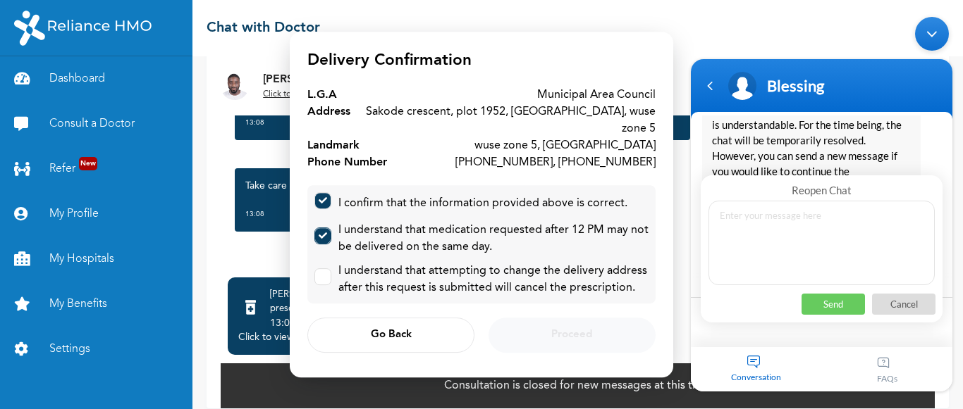
checkbox input "true"
click at [323, 269] on input "checkbox" at bounding box center [319, 273] width 9 height 9
checkbox input "true"
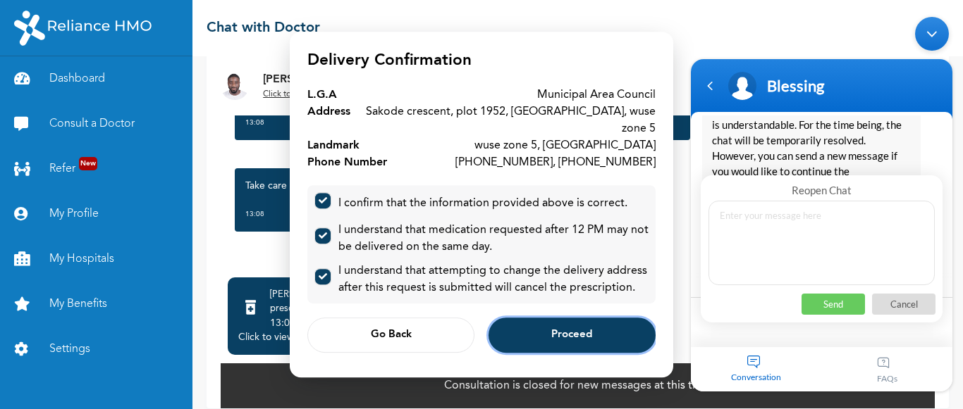
click at [577, 318] on button "Proceed" at bounding box center [571, 335] width 167 height 35
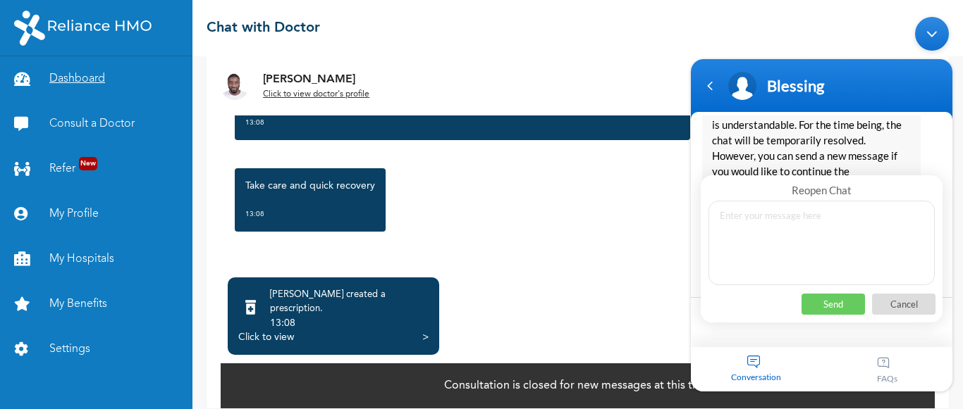
click at [76, 80] on link "Dashboard" at bounding box center [96, 78] width 192 height 45
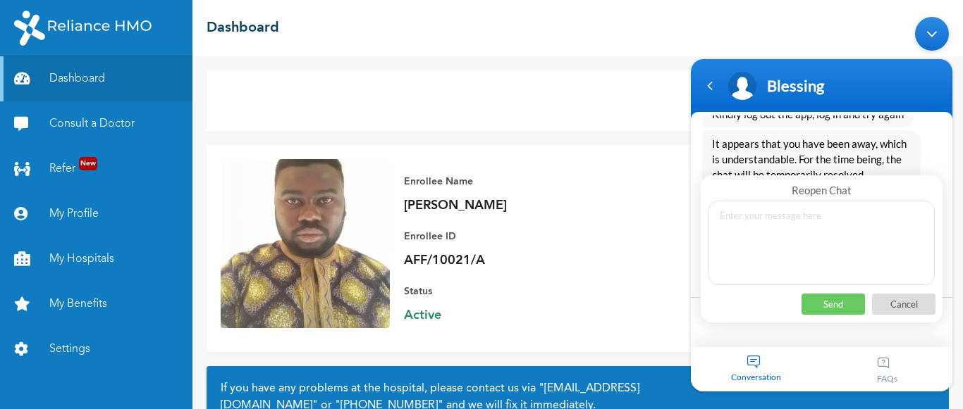
scroll to position [2490, 0]
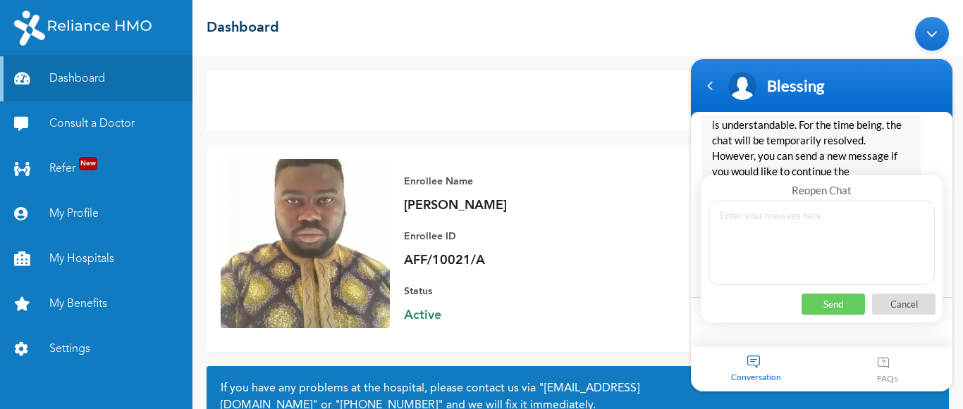
click at [729, 222] on textarea at bounding box center [821, 243] width 226 height 85
type textarea "i've confirmed the prescription but the code has not been sent. AFF/10021/A"
click at [810, 295] on p "Send" at bounding box center [832, 304] width 63 height 21
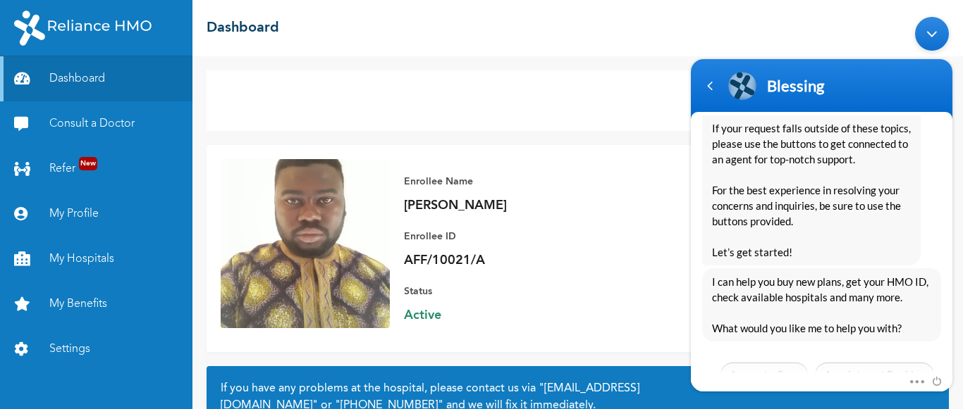
scroll to position [3052, 0]
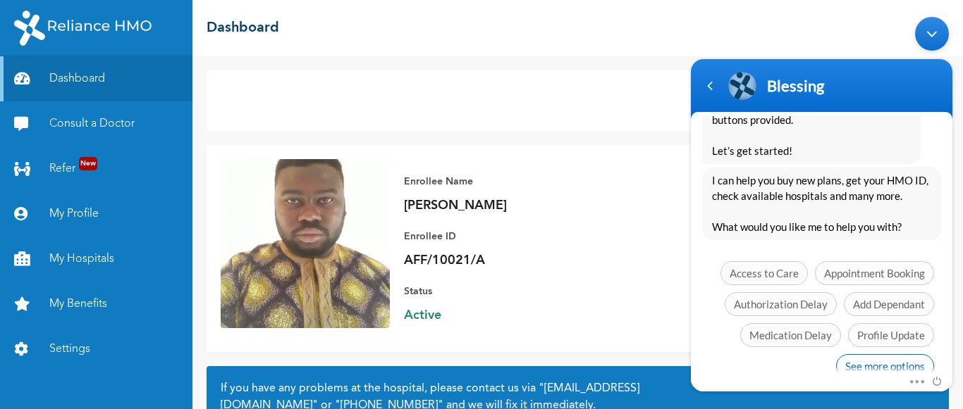
click at [883, 355] on span "See more options" at bounding box center [885, 367] width 98 height 24
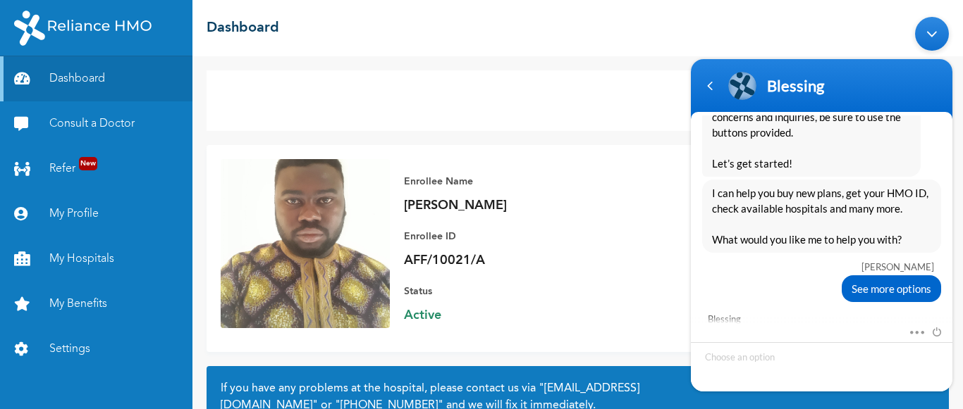
scroll to position [3176, 0]
